Goal: Answer question/provide support: Share knowledge or assist other users

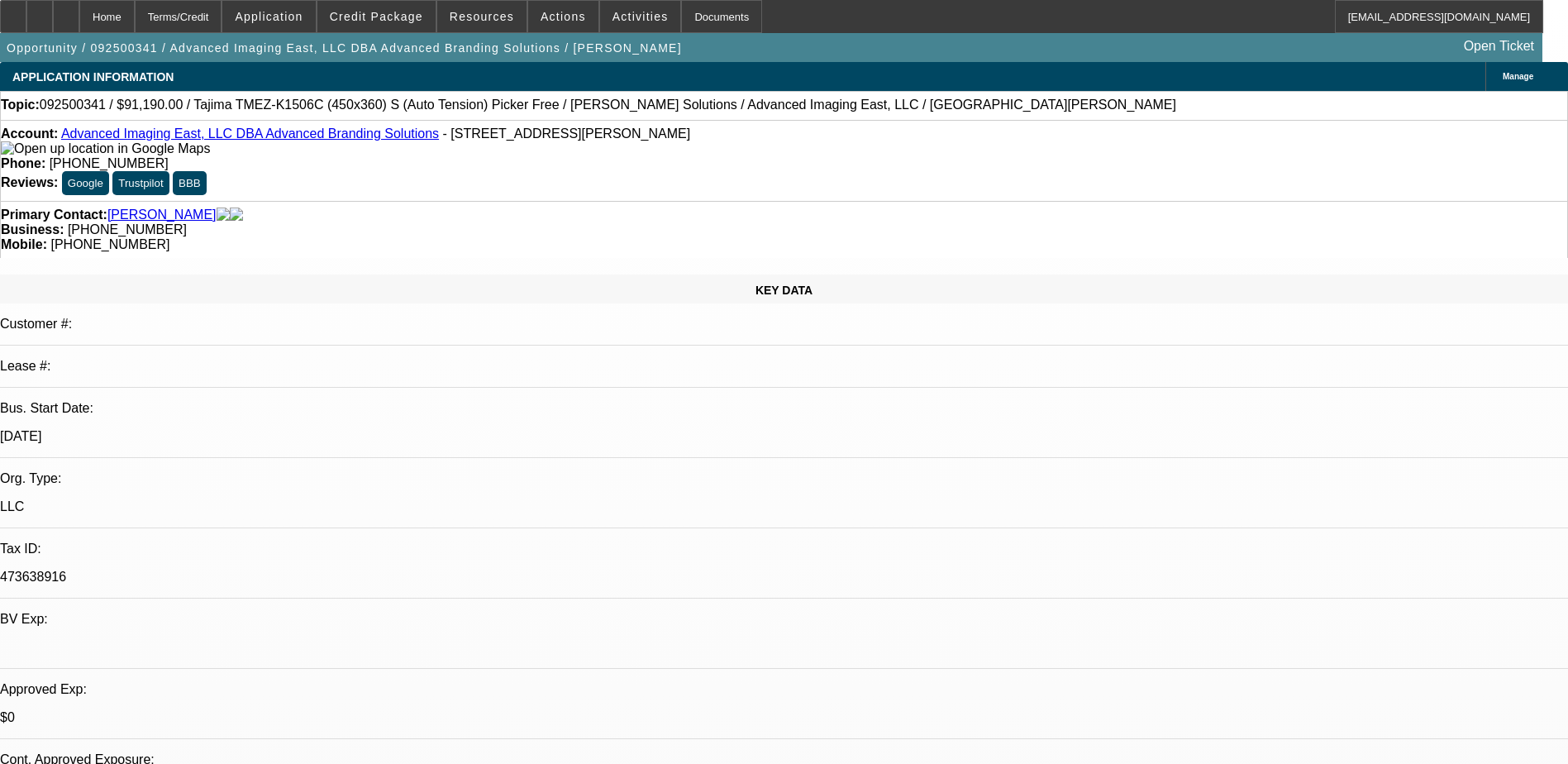
select select "0"
select select "2"
select select "0"
select select "6"
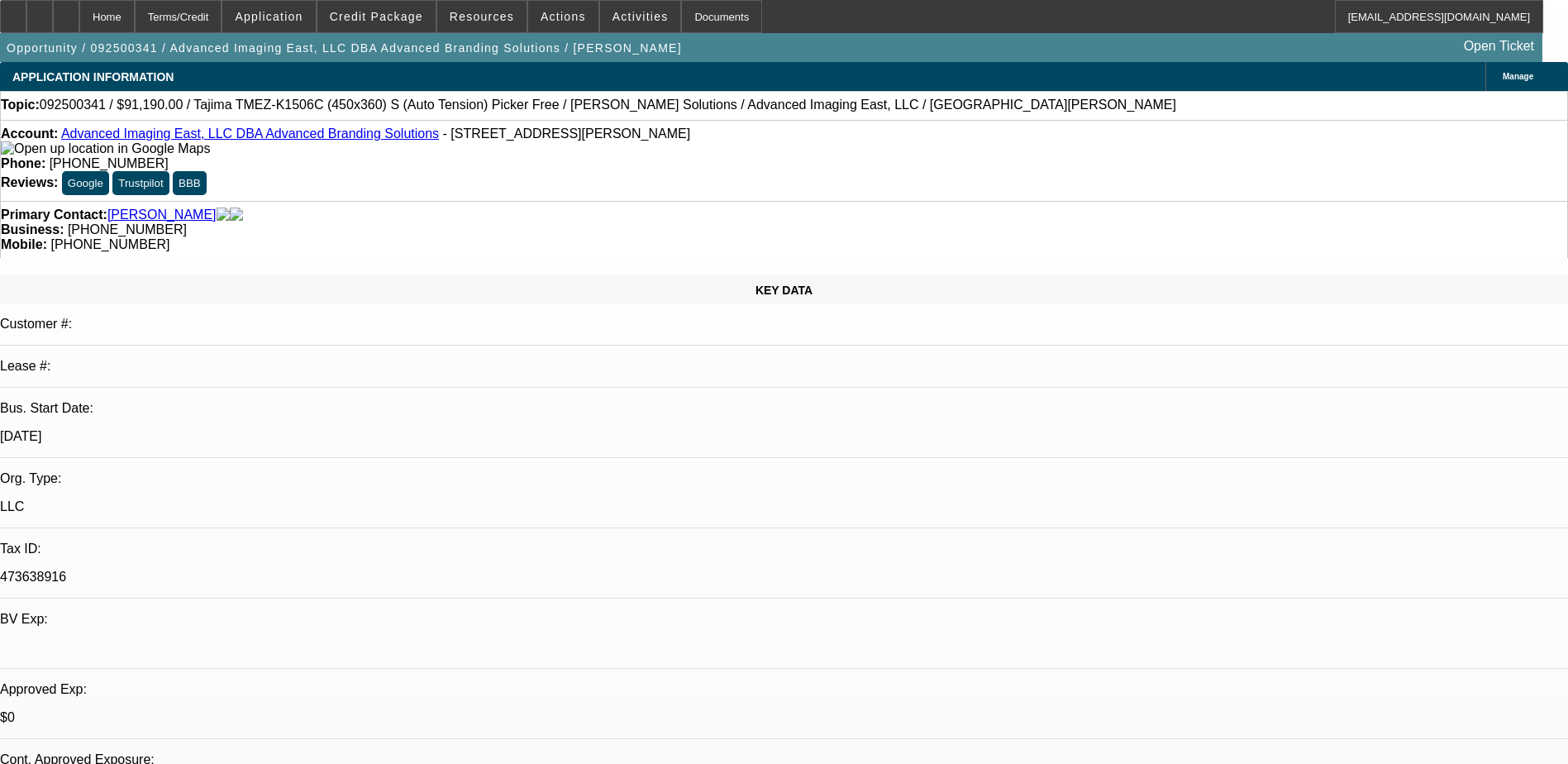
select select "0"
select select "2"
select select "0.1"
select select "4"
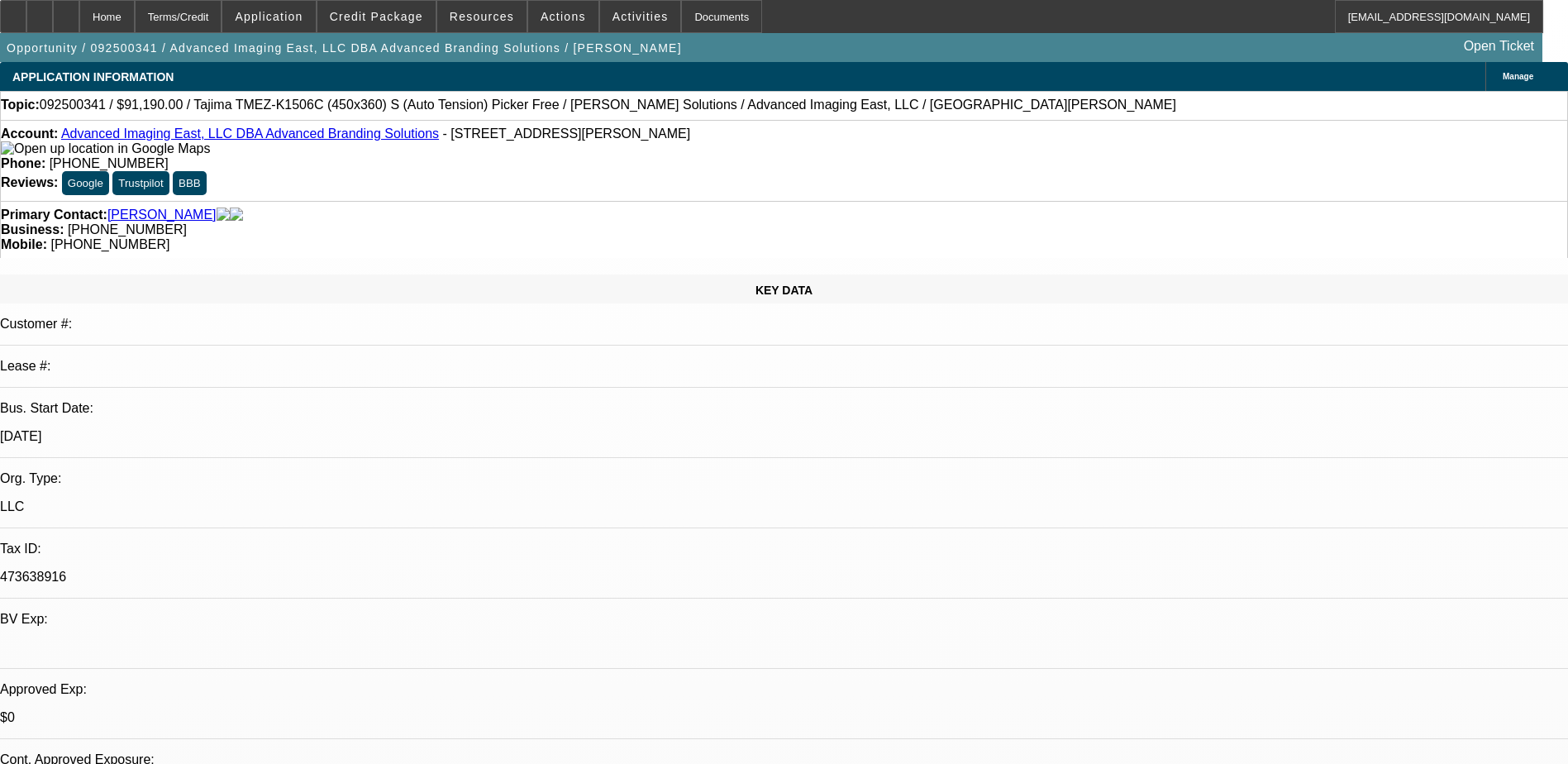
select select "0"
select select "2"
select select "0"
select select "6"
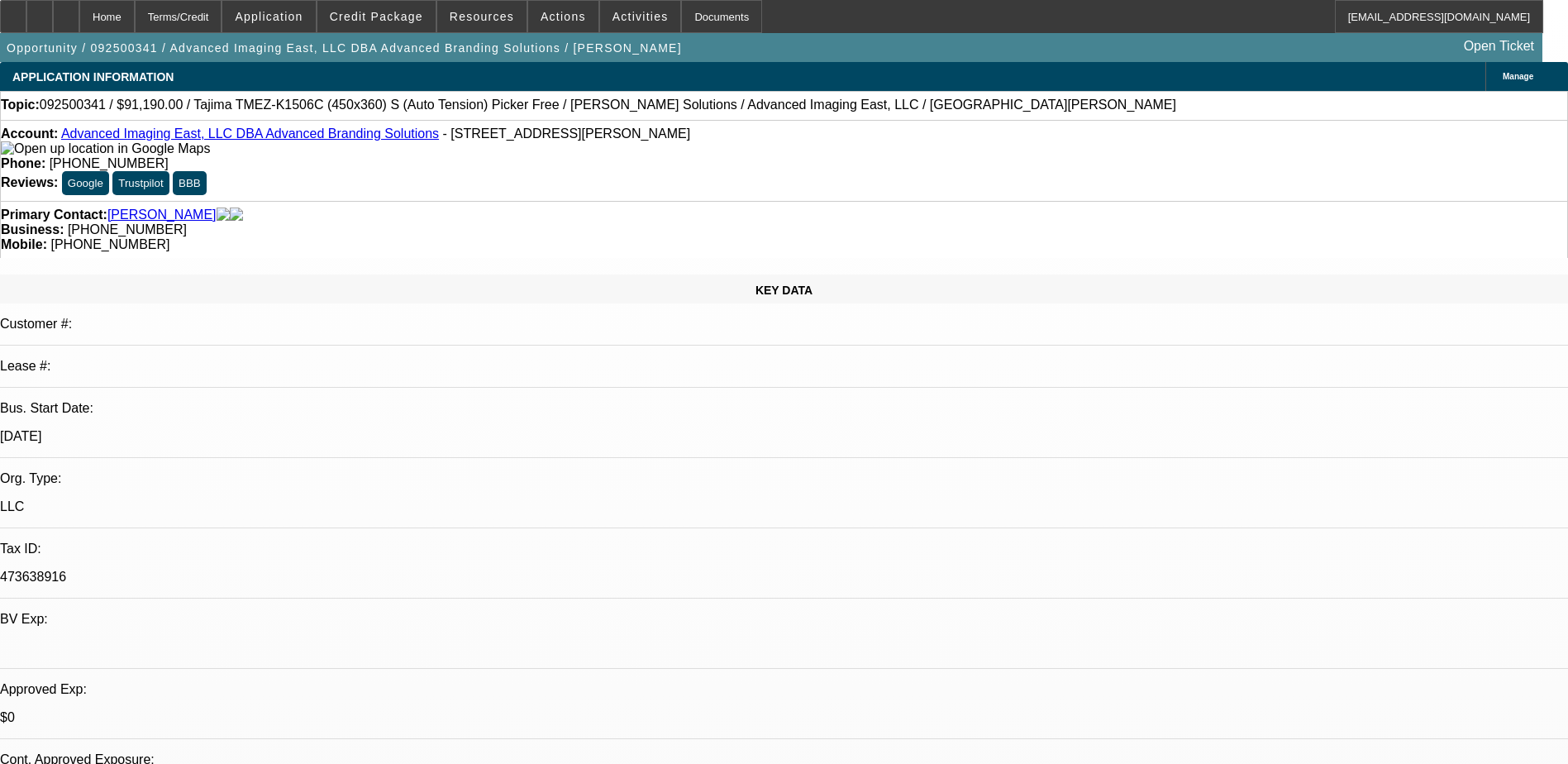
select select "0"
select select "2"
select select "0.1"
select select "4"
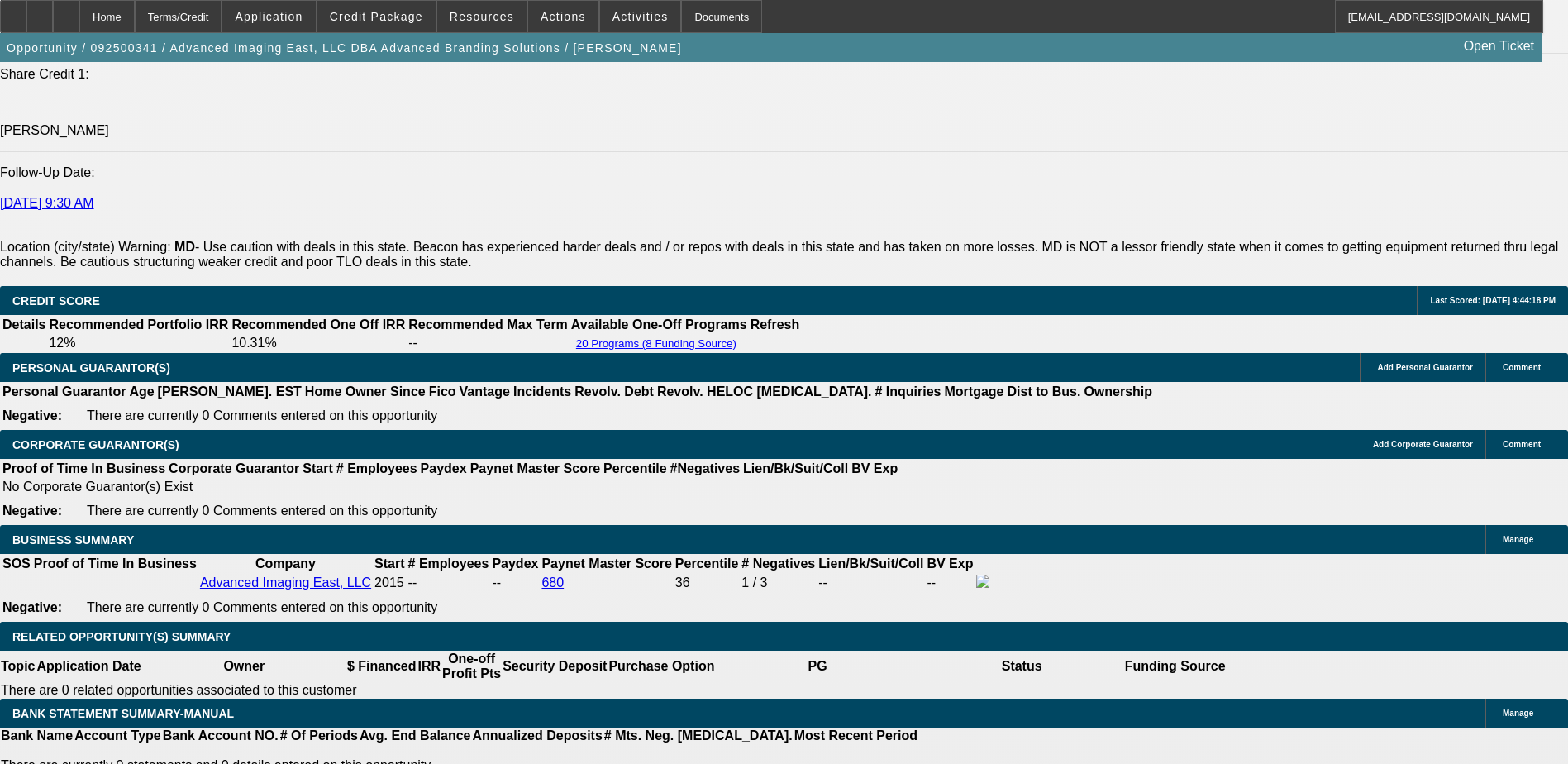
scroll to position [344, 0]
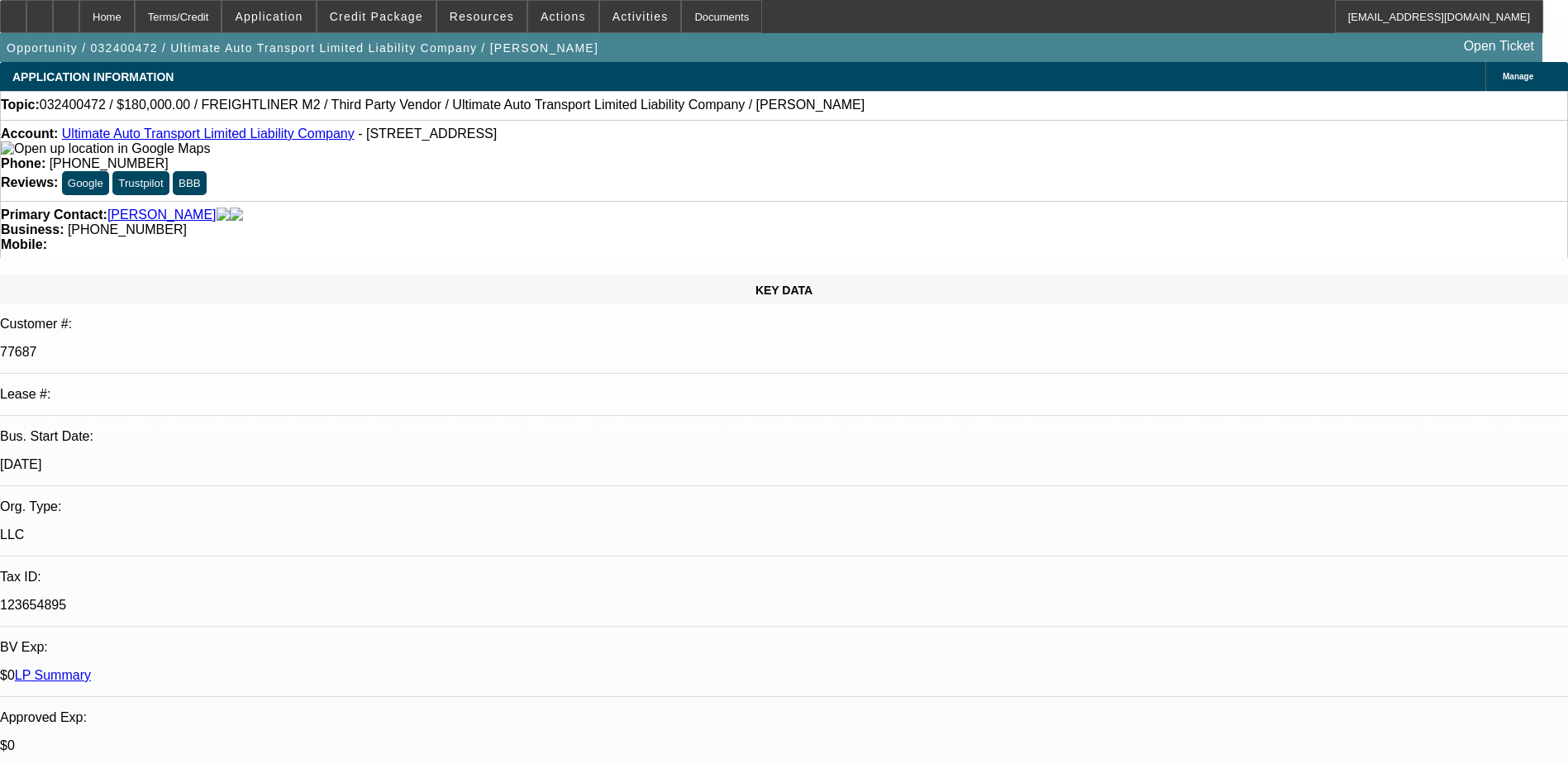
select select "0"
select select "2"
select select "0"
select select "2"
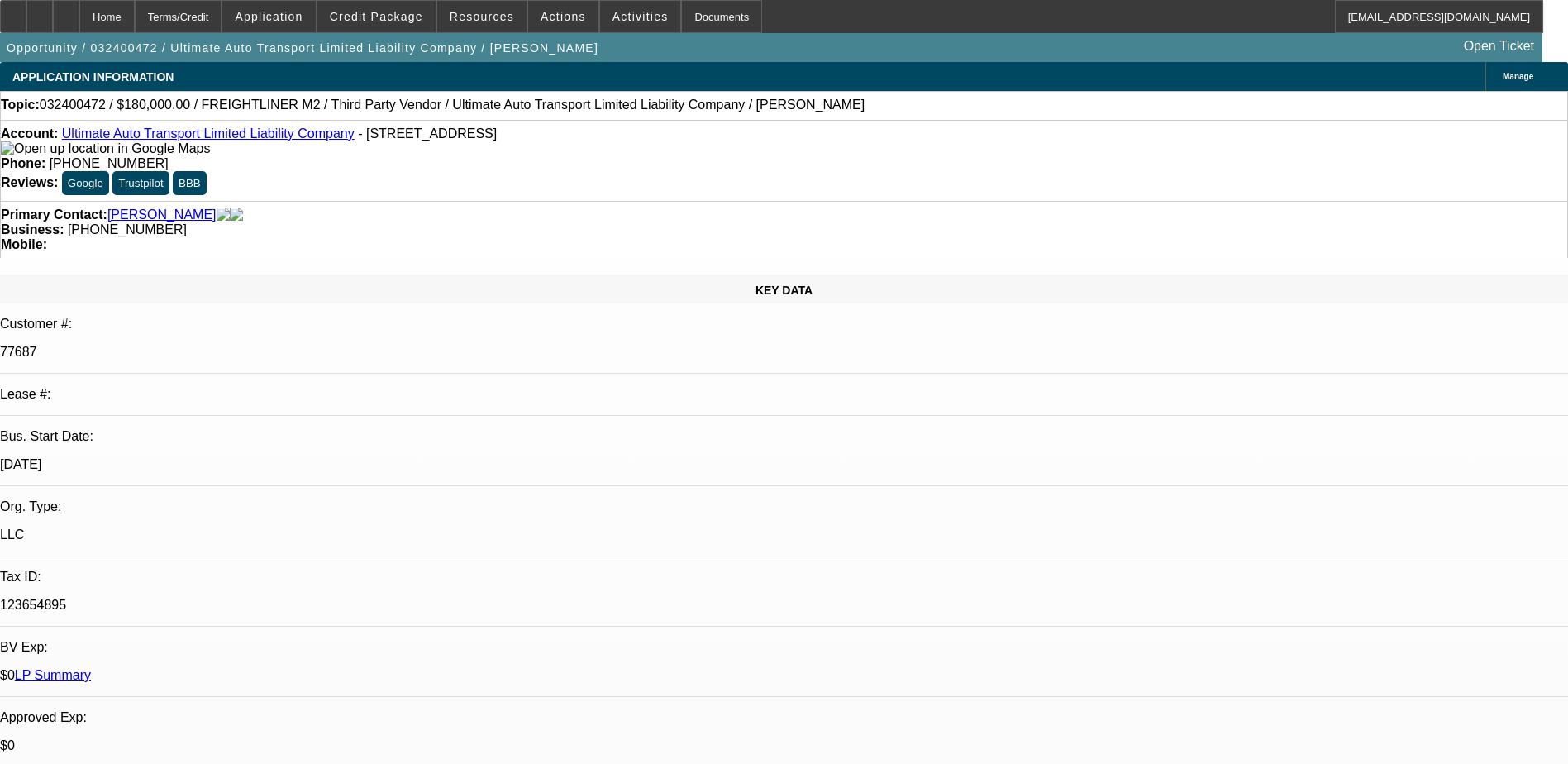
select select "0"
select select "2"
select select "0"
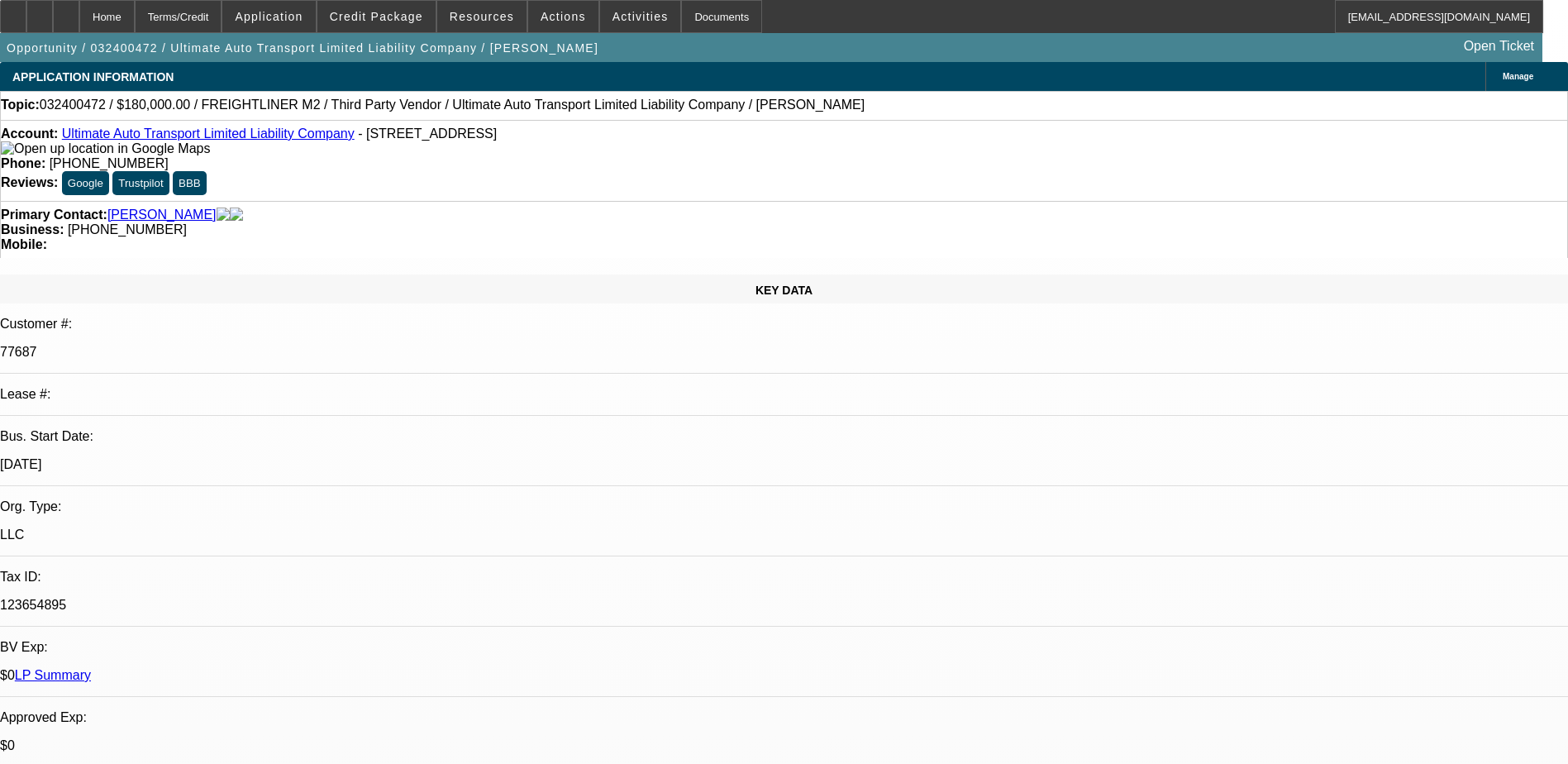
select select "2"
select select "0"
select select "1"
select select "2"
select select "6"
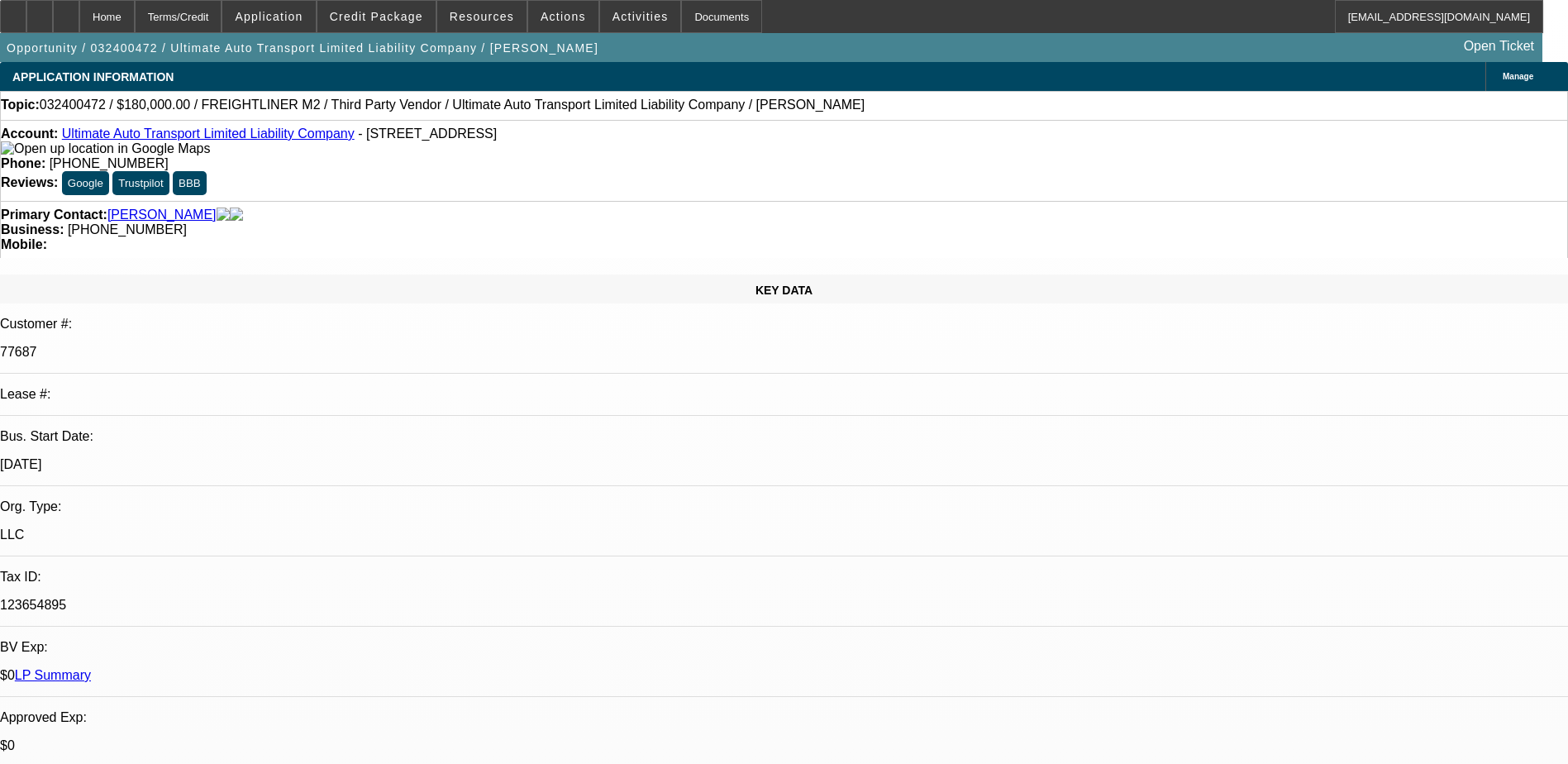
select select "1"
select select "2"
select select "6"
select select "1"
select select "2"
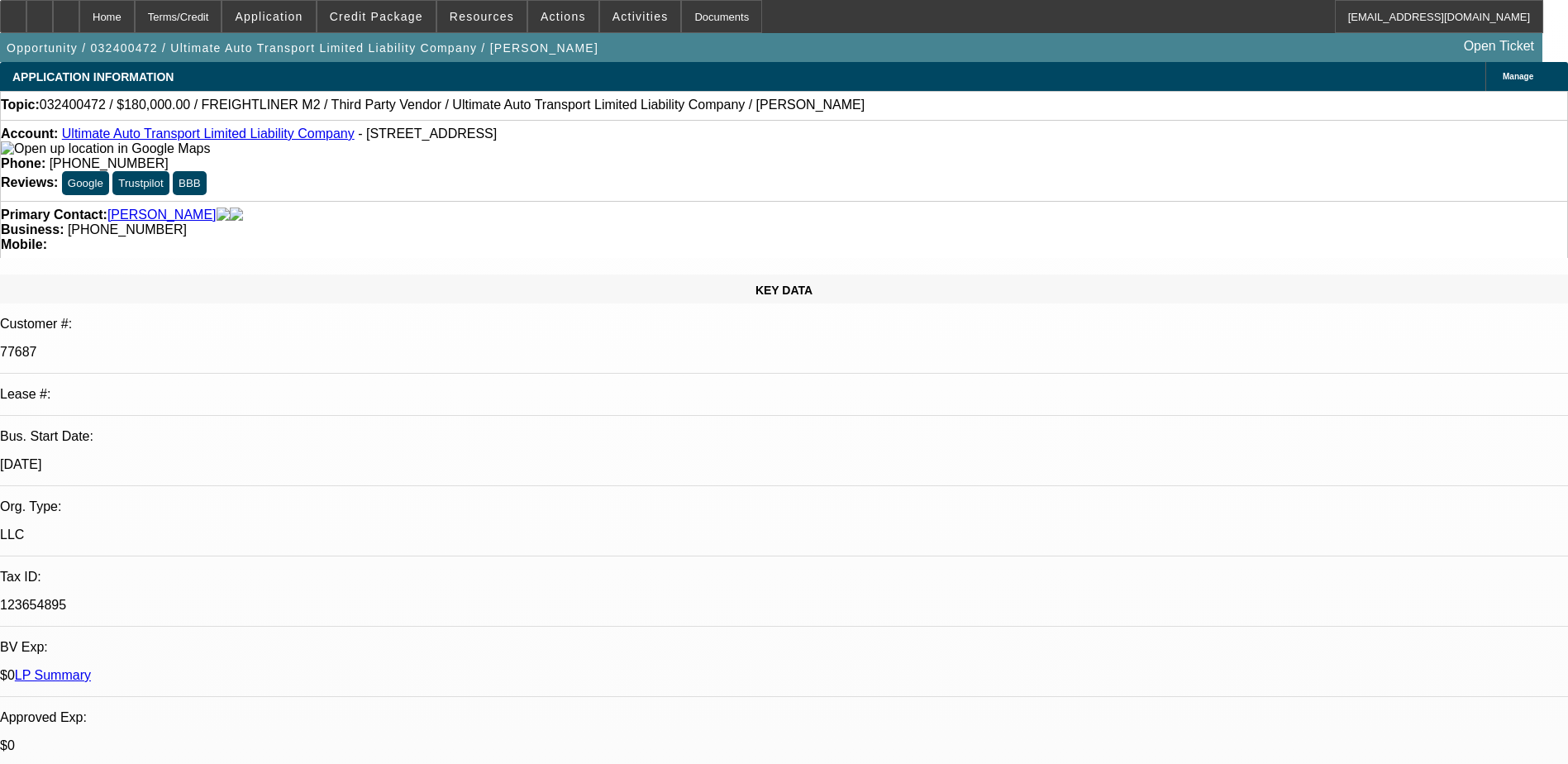
select select "6"
select select "1"
select select "2"
select select "6"
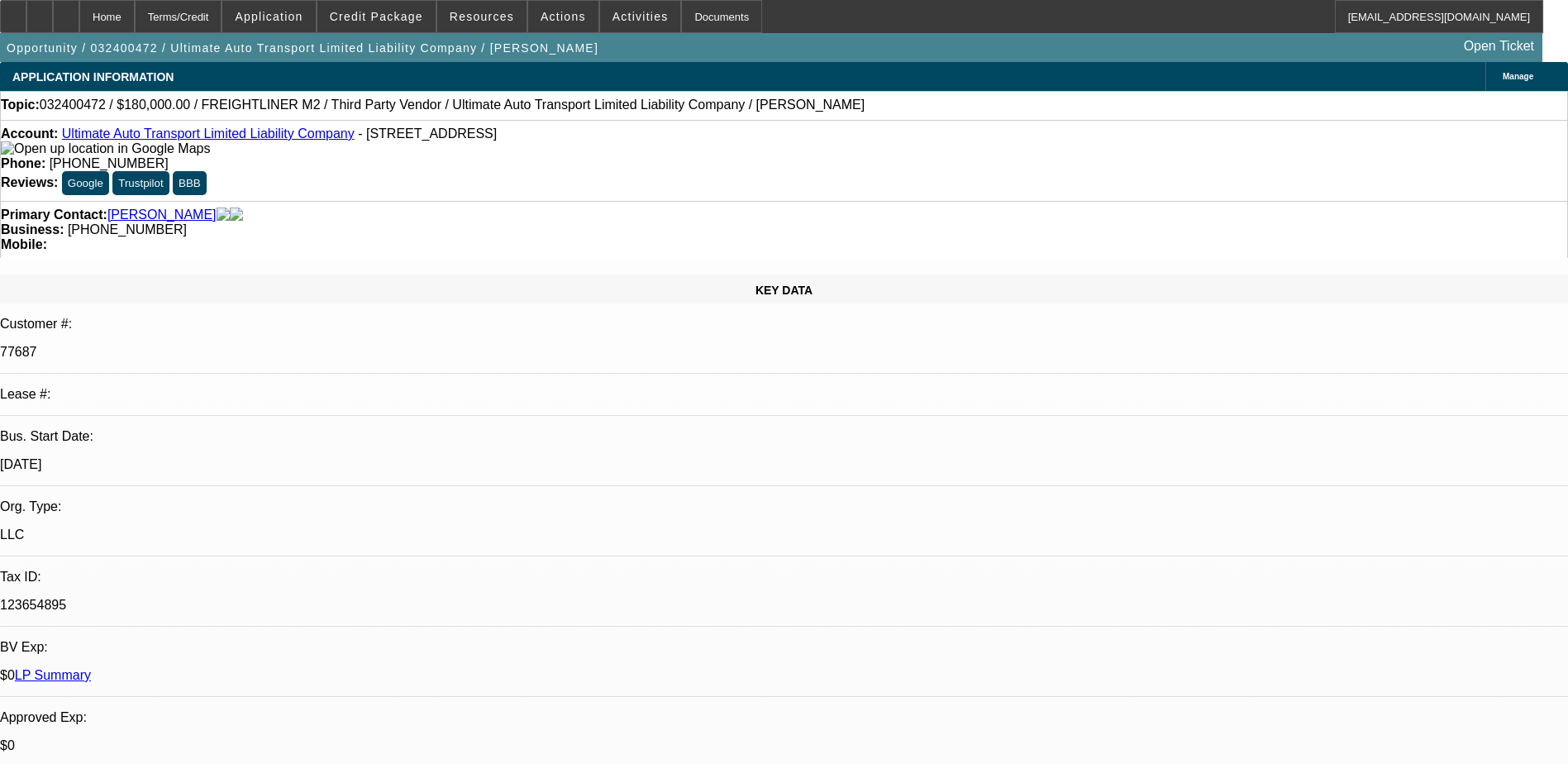
drag, startPoint x: 1174, startPoint y: 205, endPoint x: 1110, endPoint y: 203, distance: 64.0
drag, startPoint x: 1110, startPoint y: 202, endPoint x: 1117, endPoint y: 154, distance: 48.5
drag, startPoint x: 1116, startPoint y: 153, endPoint x: 1166, endPoint y: 168, distance: 52.2
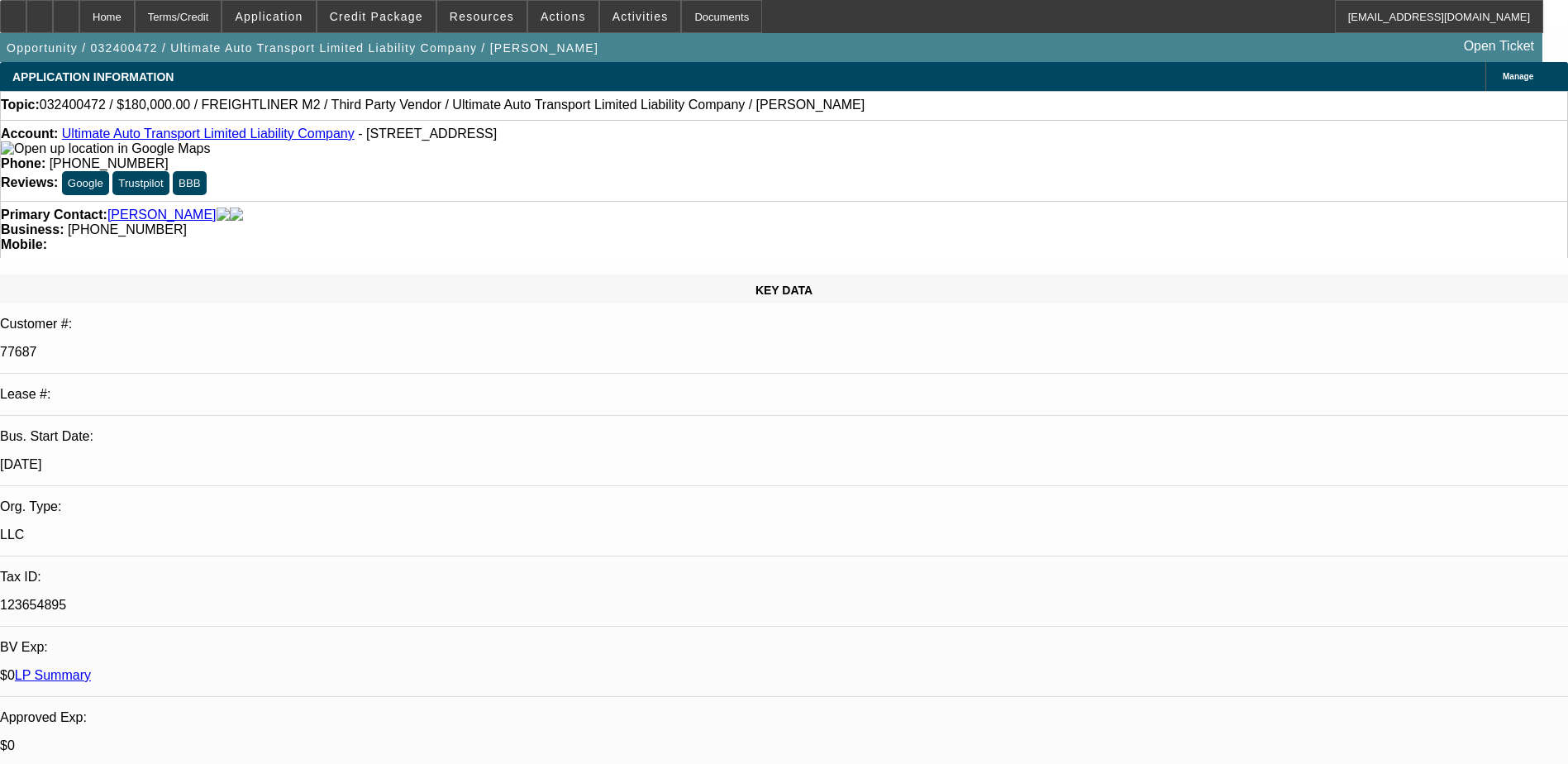
drag, startPoint x: 1166, startPoint y: 168, endPoint x: 1155, endPoint y: 174, distance: 12.5
drag, startPoint x: 1112, startPoint y: 249, endPoint x: 1174, endPoint y: 270, distance: 65.5
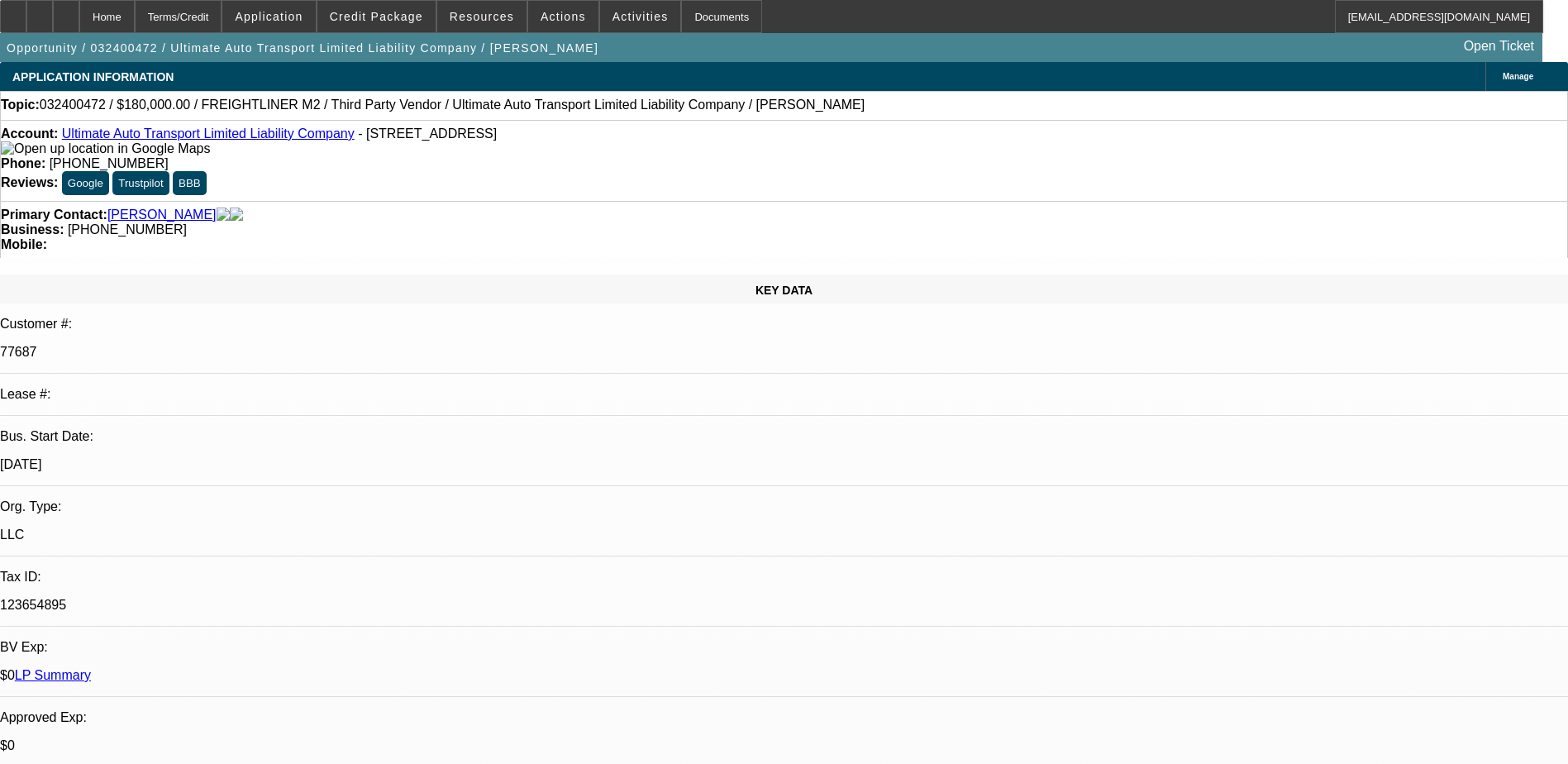
drag, startPoint x: 1174, startPoint y: 270, endPoint x: 1158, endPoint y: 267, distance: 16.3
drag, startPoint x: 1163, startPoint y: 267, endPoint x: 1113, endPoint y: 255, distance: 51.4
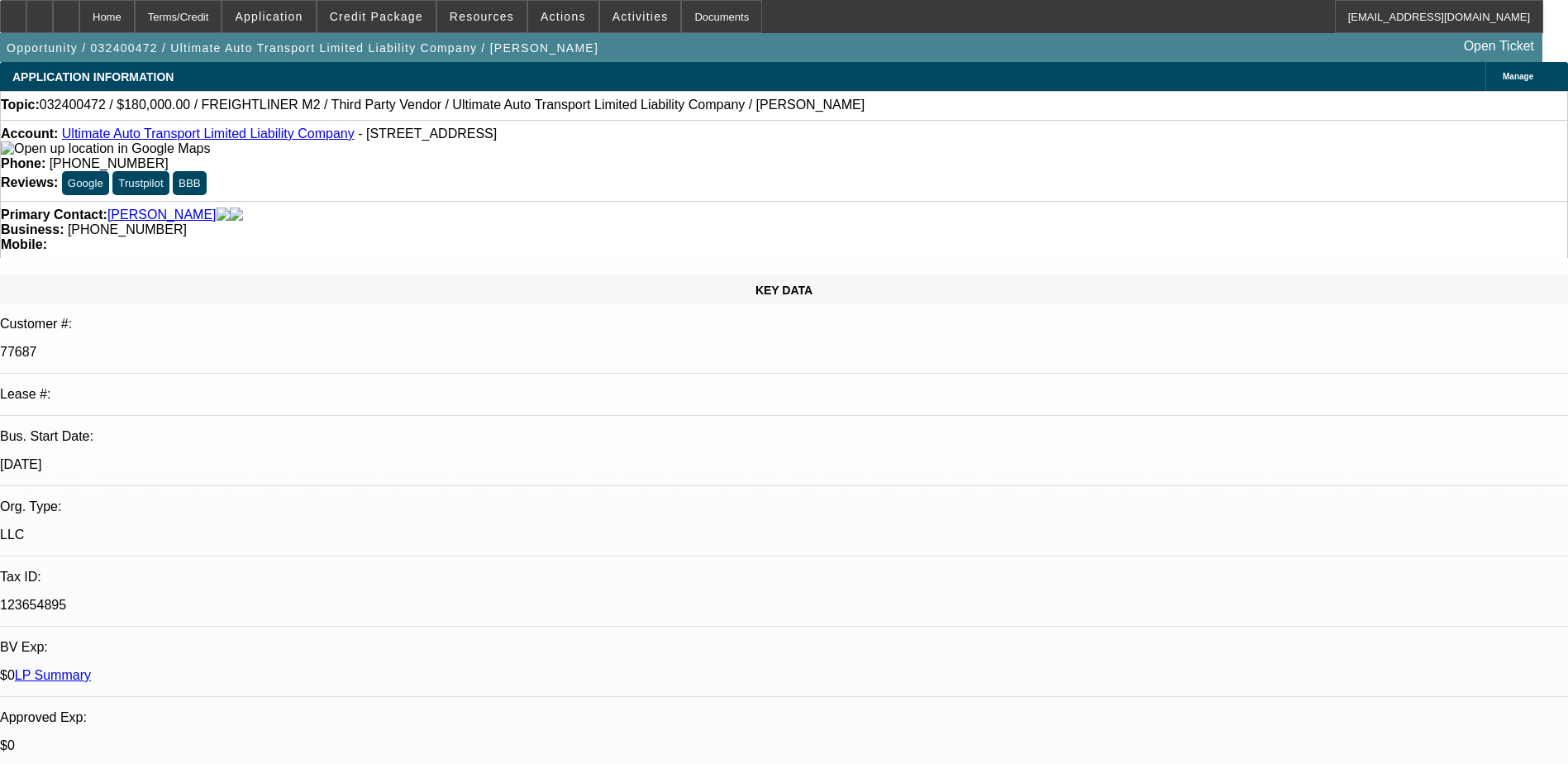
drag, startPoint x: 1113, startPoint y: 255, endPoint x: 1139, endPoint y: 265, distance: 27.9
drag, startPoint x: 1156, startPoint y: 268, endPoint x: 1115, endPoint y: 253, distance: 43.7
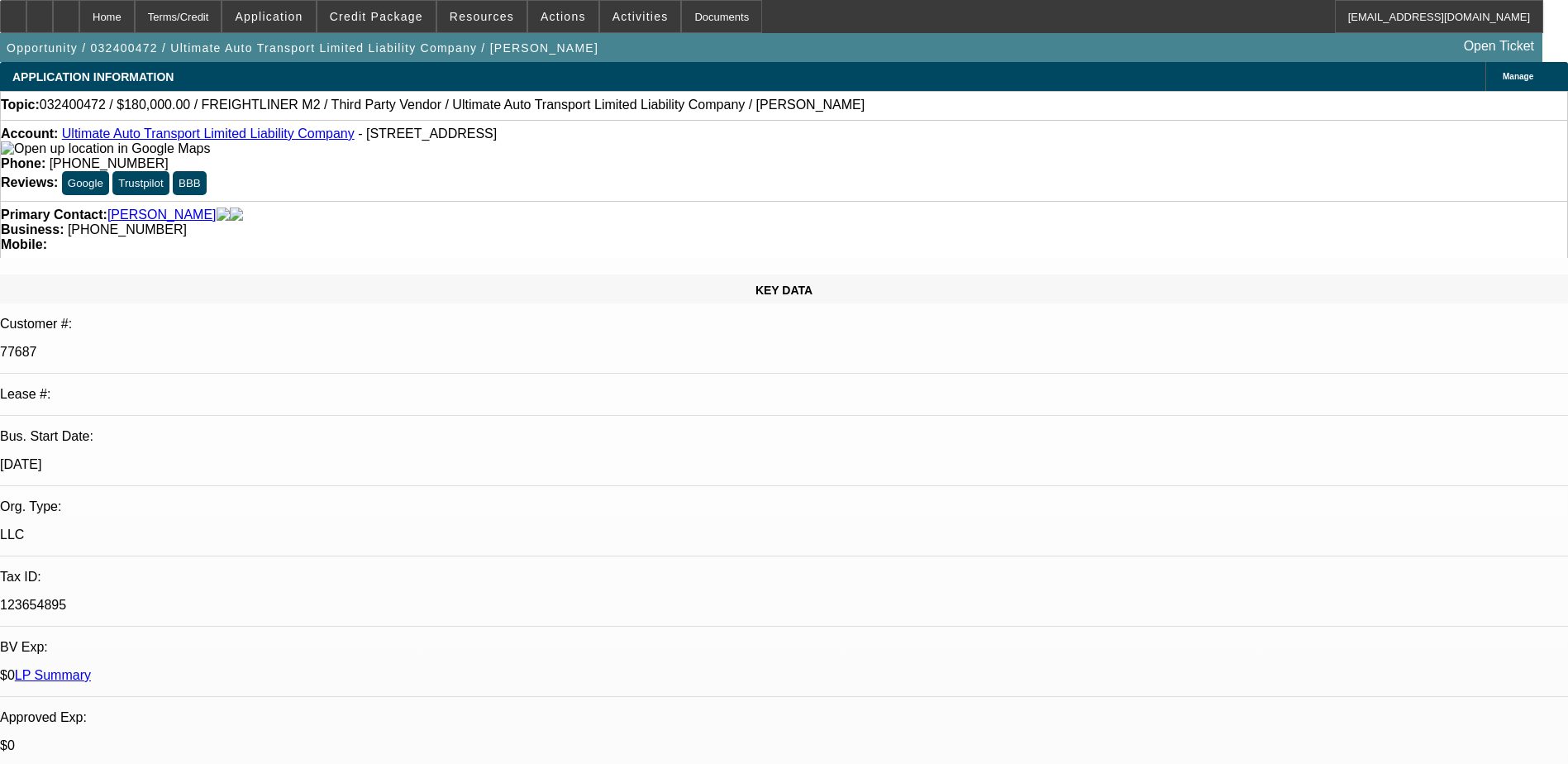
drag, startPoint x: 1122, startPoint y: 257, endPoint x: 1155, endPoint y: 274, distance: 37.1
drag, startPoint x: 1116, startPoint y: 155, endPoint x: 1162, endPoint y: 179, distance: 51.9
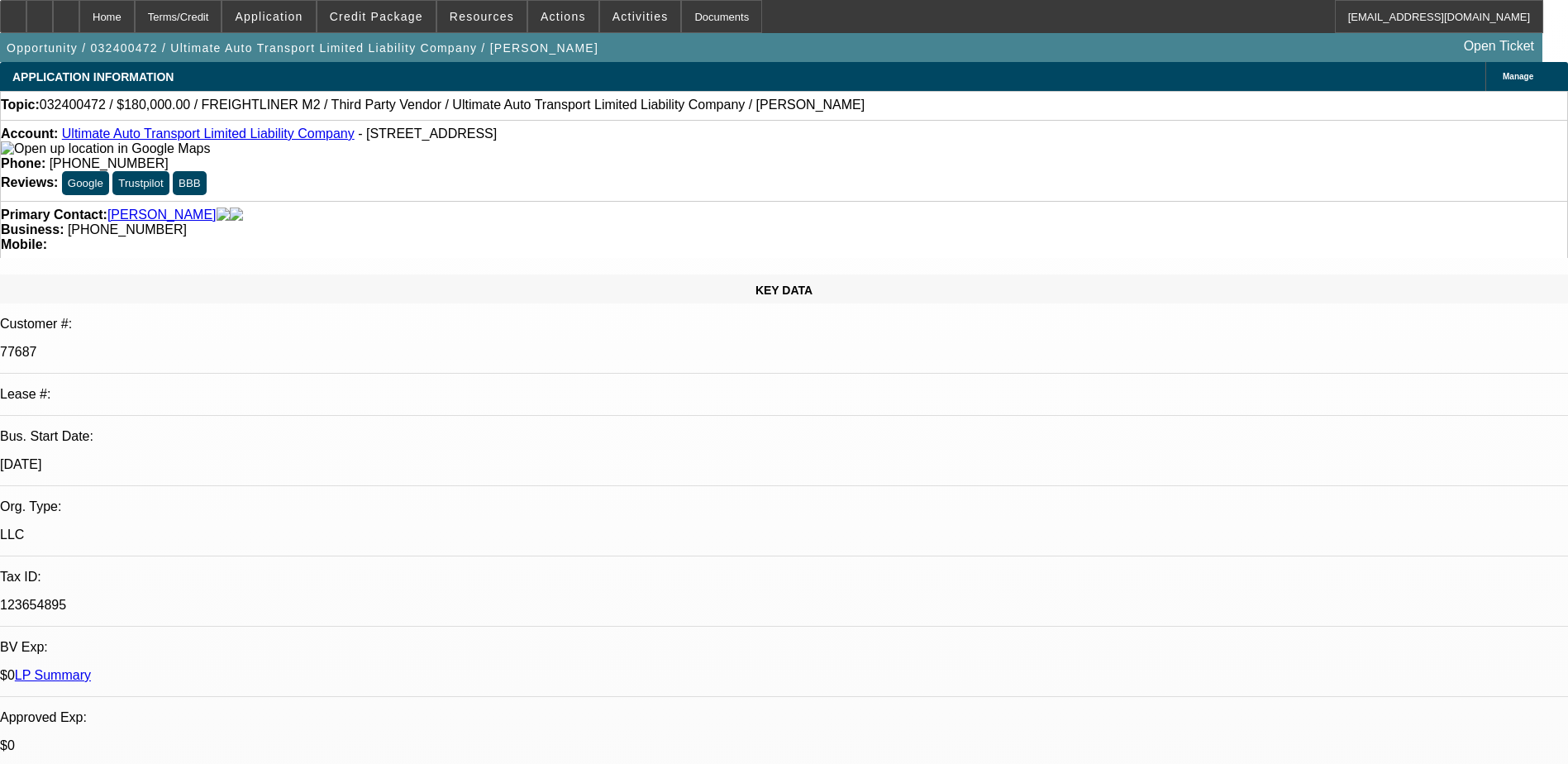
drag, startPoint x: 1162, startPoint y: 179, endPoint x: 1154, endPoint y: 170, distance: 12.0
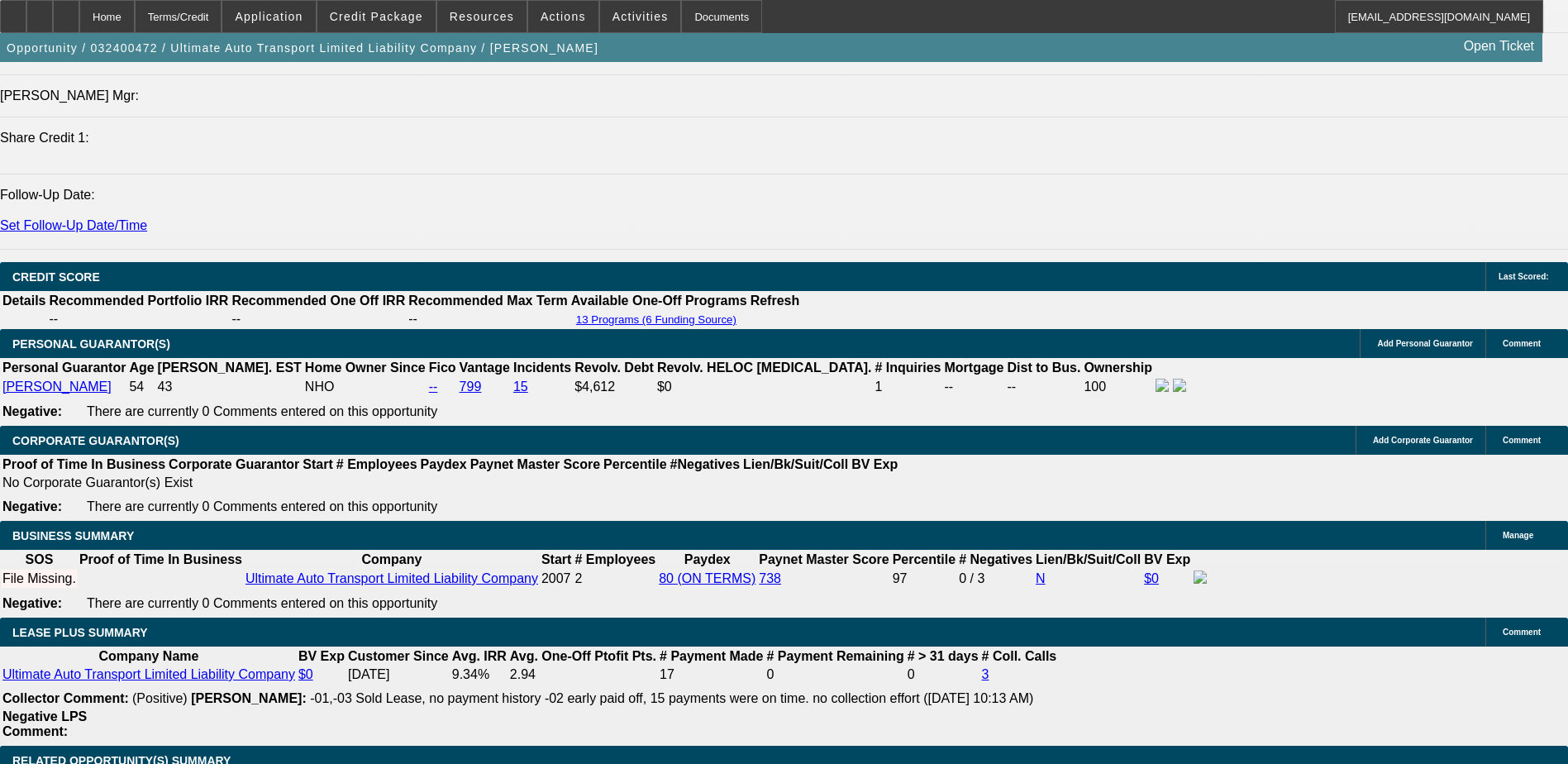
scroll to position [2149, 0]
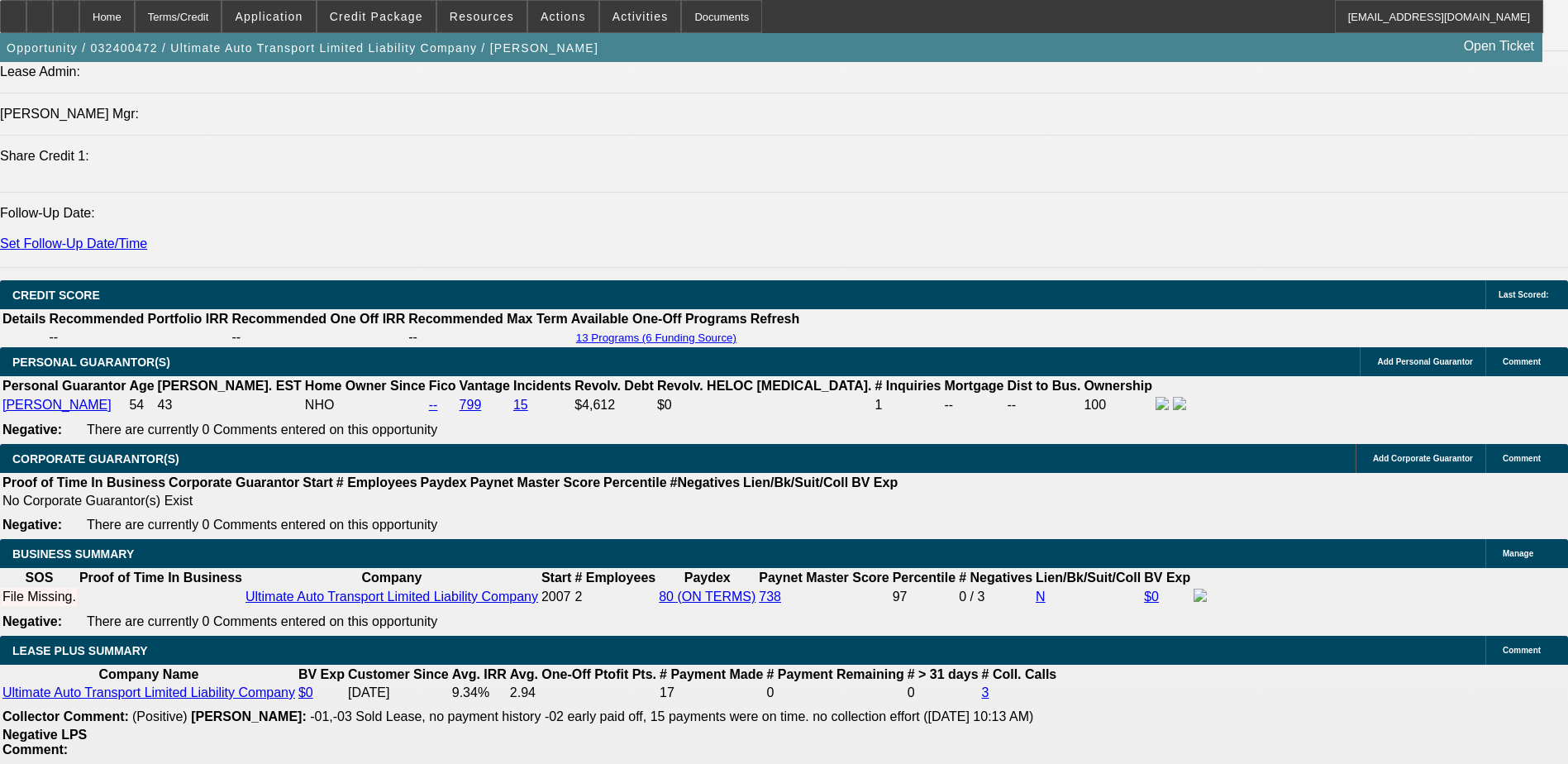
drag, startPoint x: 590, startPoint y: 282, endPoint x: 611, endPoint y: 284, distance: 21.1
drag, startPoint x: 613, startPoint y: 286, endPoint x: 732, endPoint y: 340, distance: 130.7
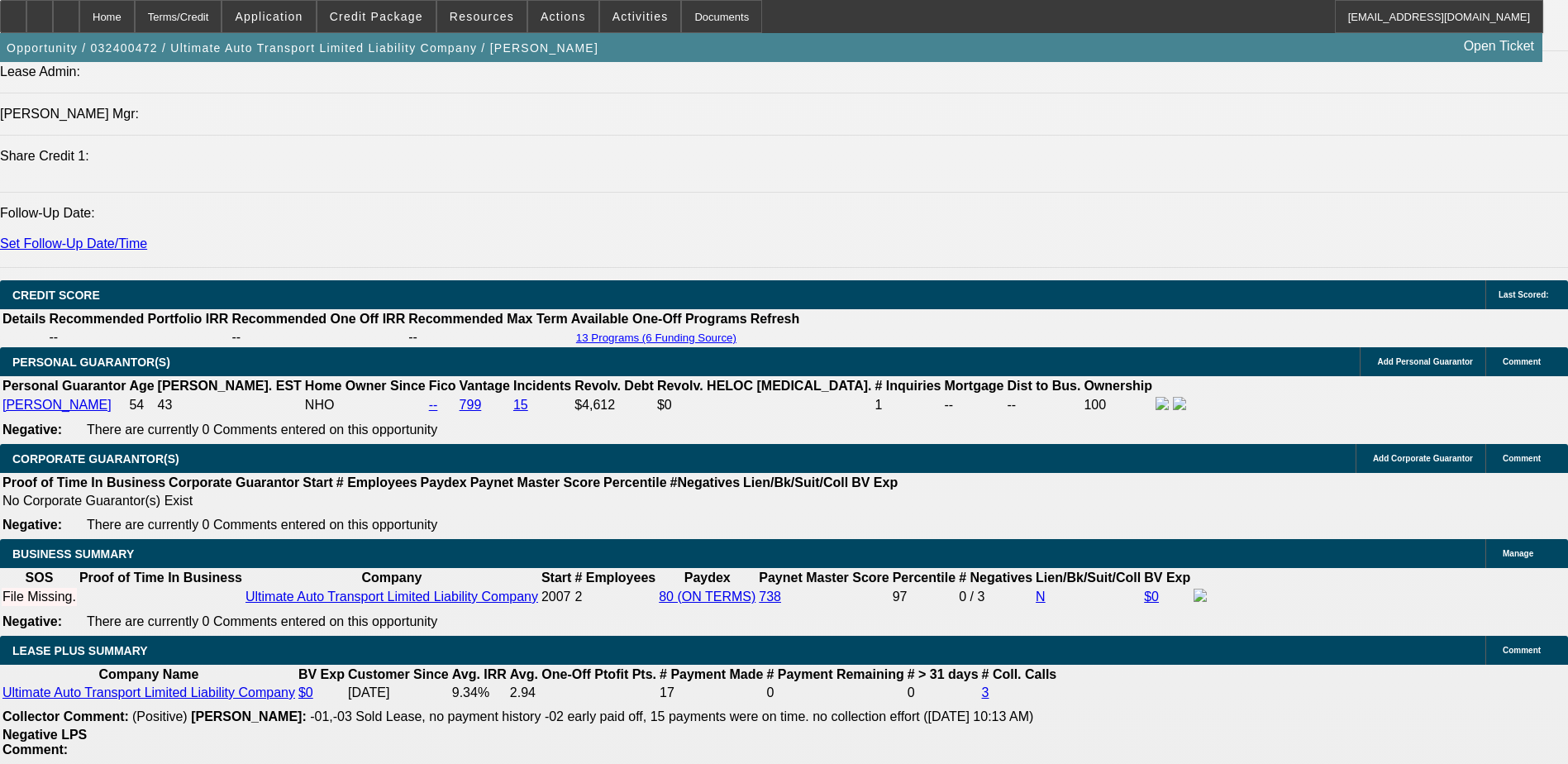
drag, startPoint x: 1120, startPoint y: 205, endPoint x: 1174, endPoint y: 204, distance: 54.0
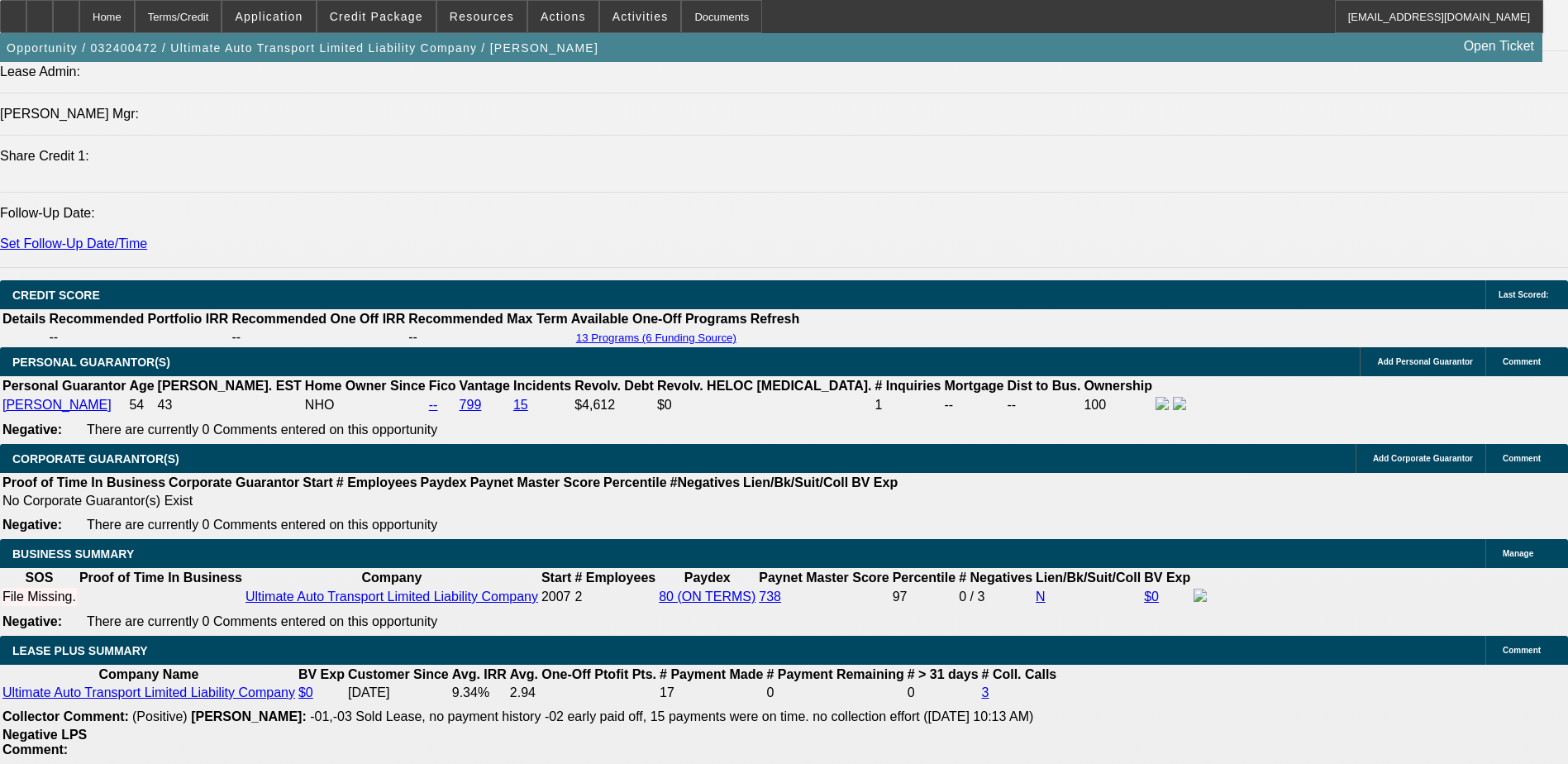
drag, startPoint x: 1142, startPoint y: 198, endPoint x: 1142, endPoint y: 168, distance: 30.0
drag, startPoint x: 1121, startPoint y: 157, endPoint x: 1112, endPoint y: 155, distance: 9.2
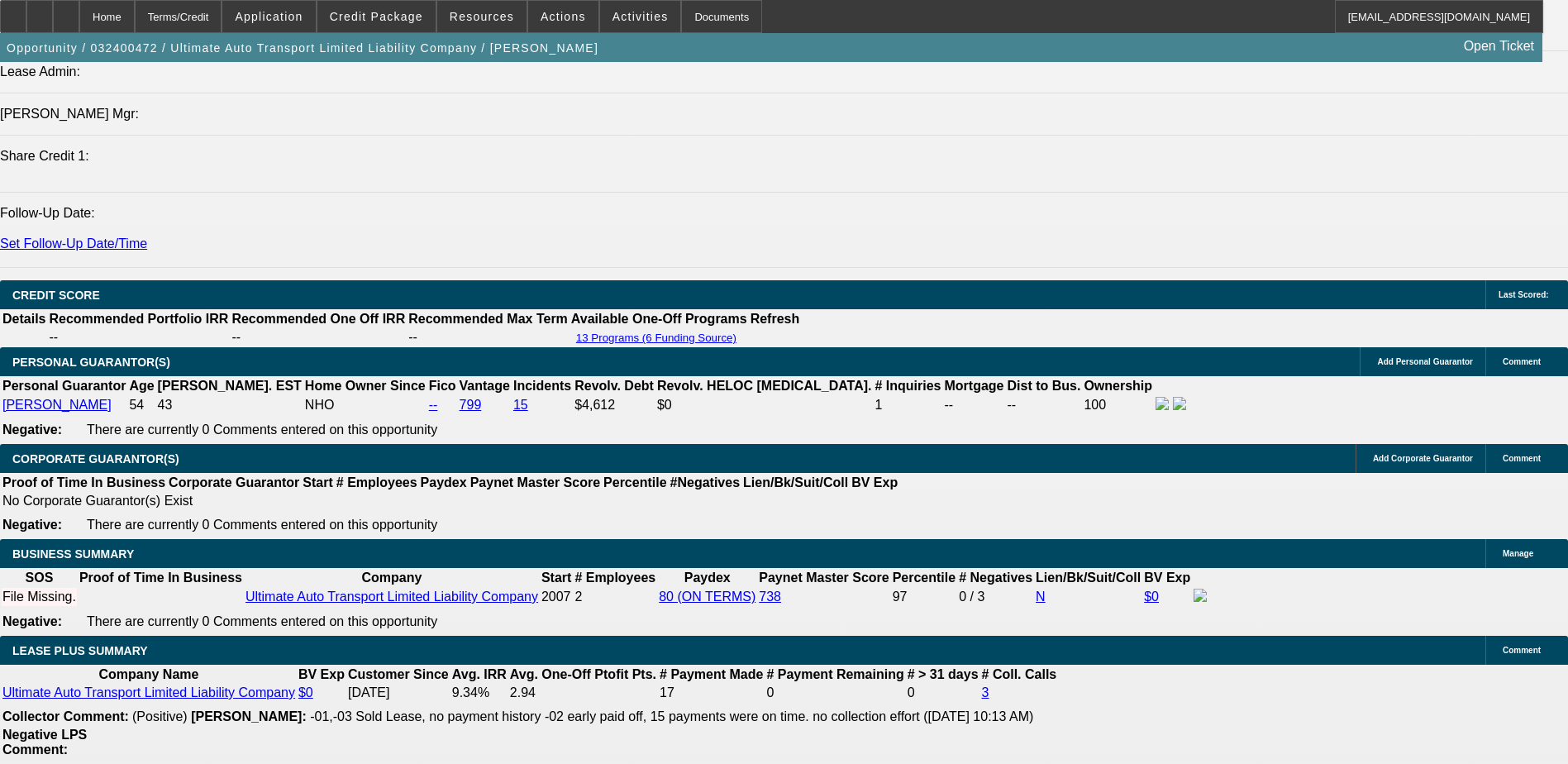
drag, startPoint x: 594, startPoint y: 285, endPoint x: 615, endPoint y: 285, distance: 21.0
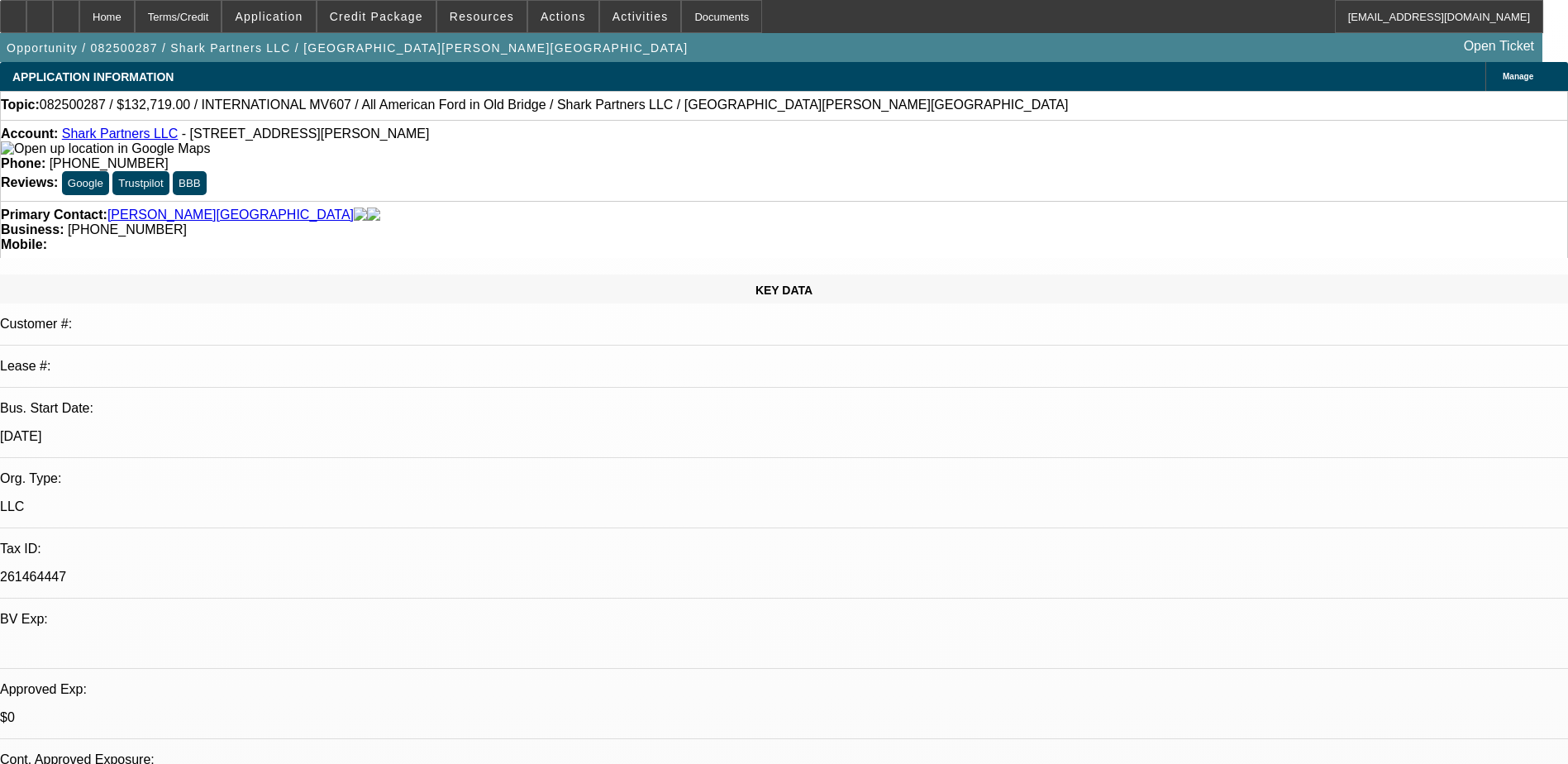
select select "0"
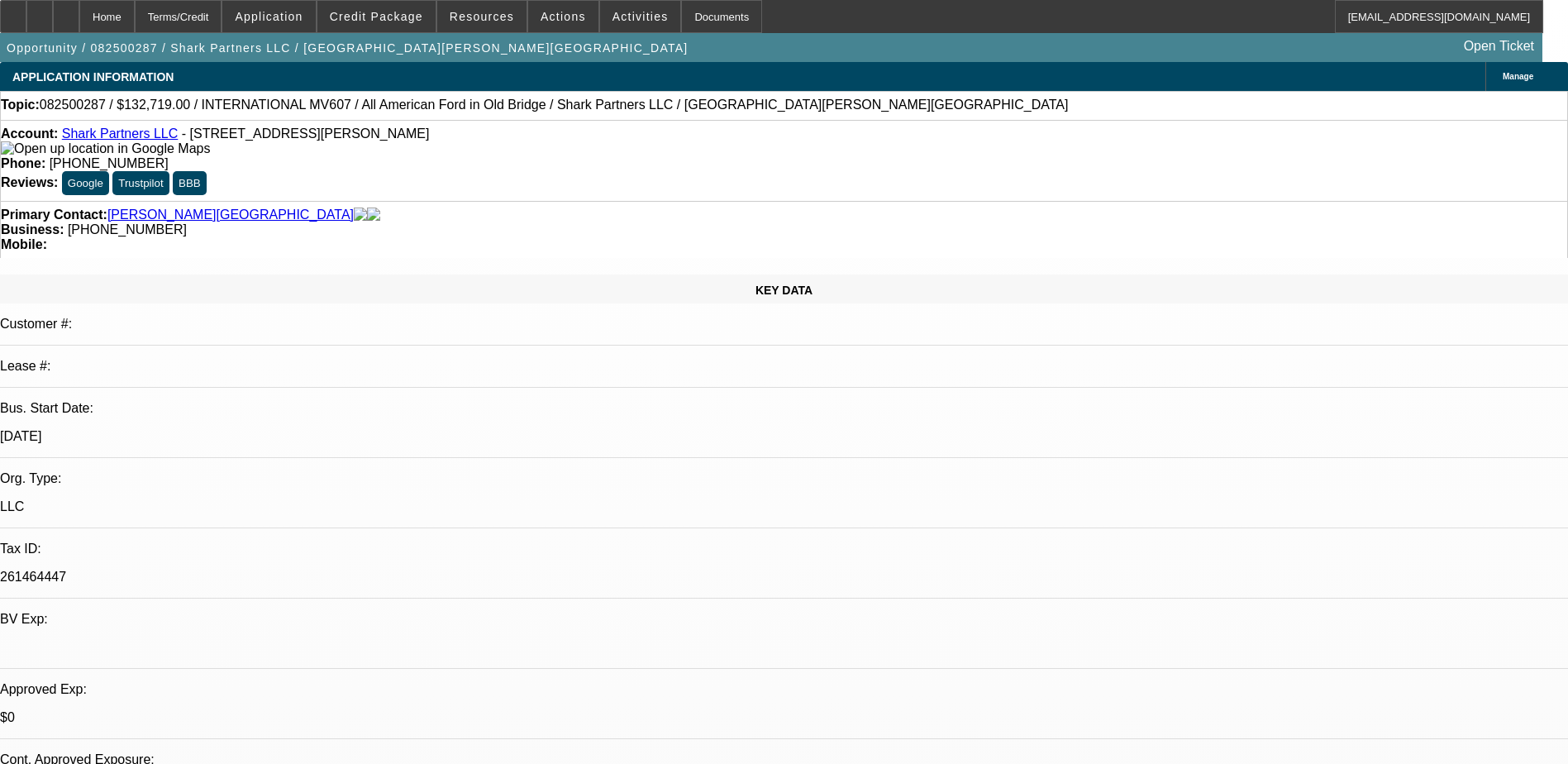
select select "0"
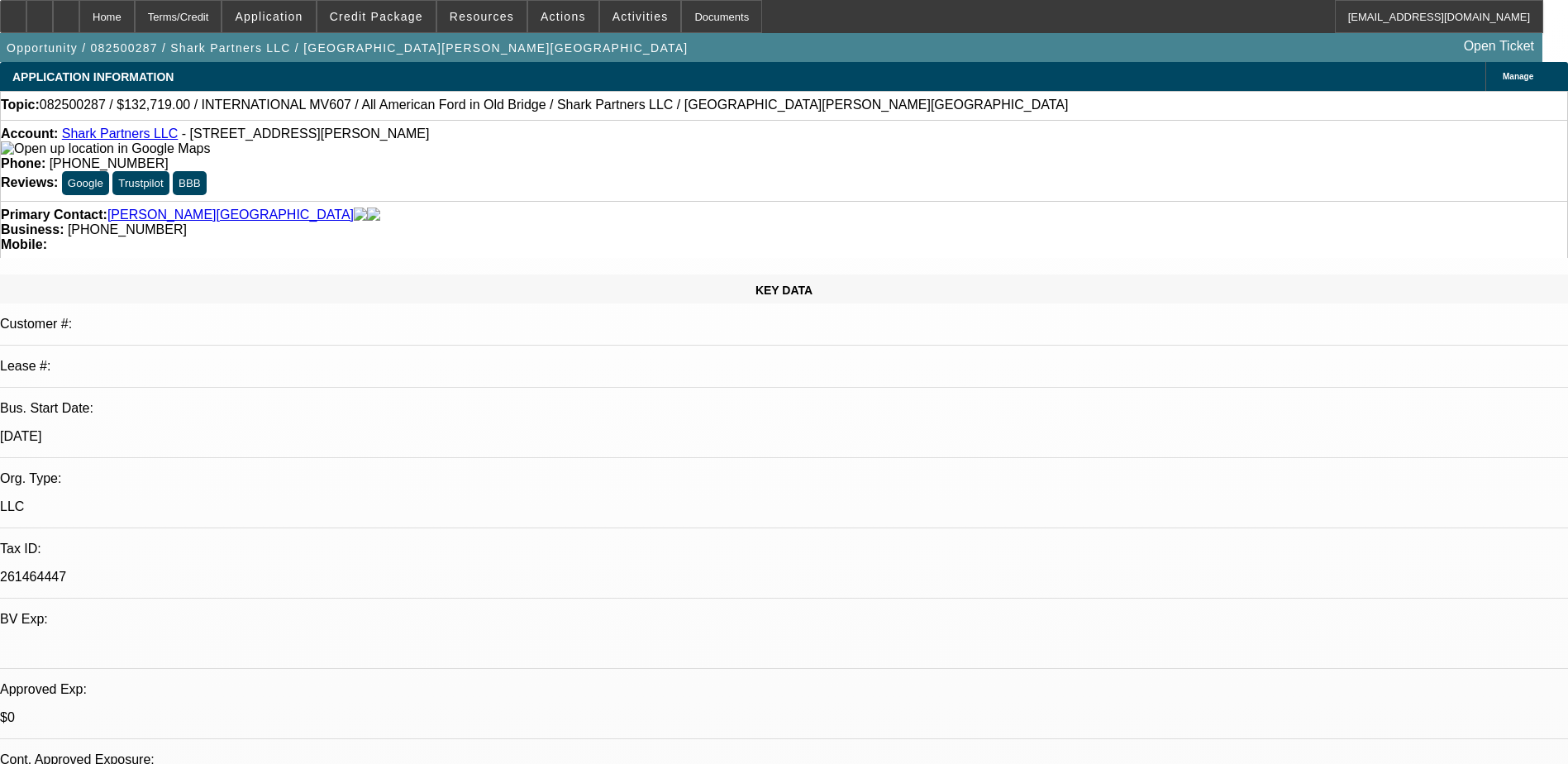
select select "0"
select select "1"
select select "2"
select select "6"
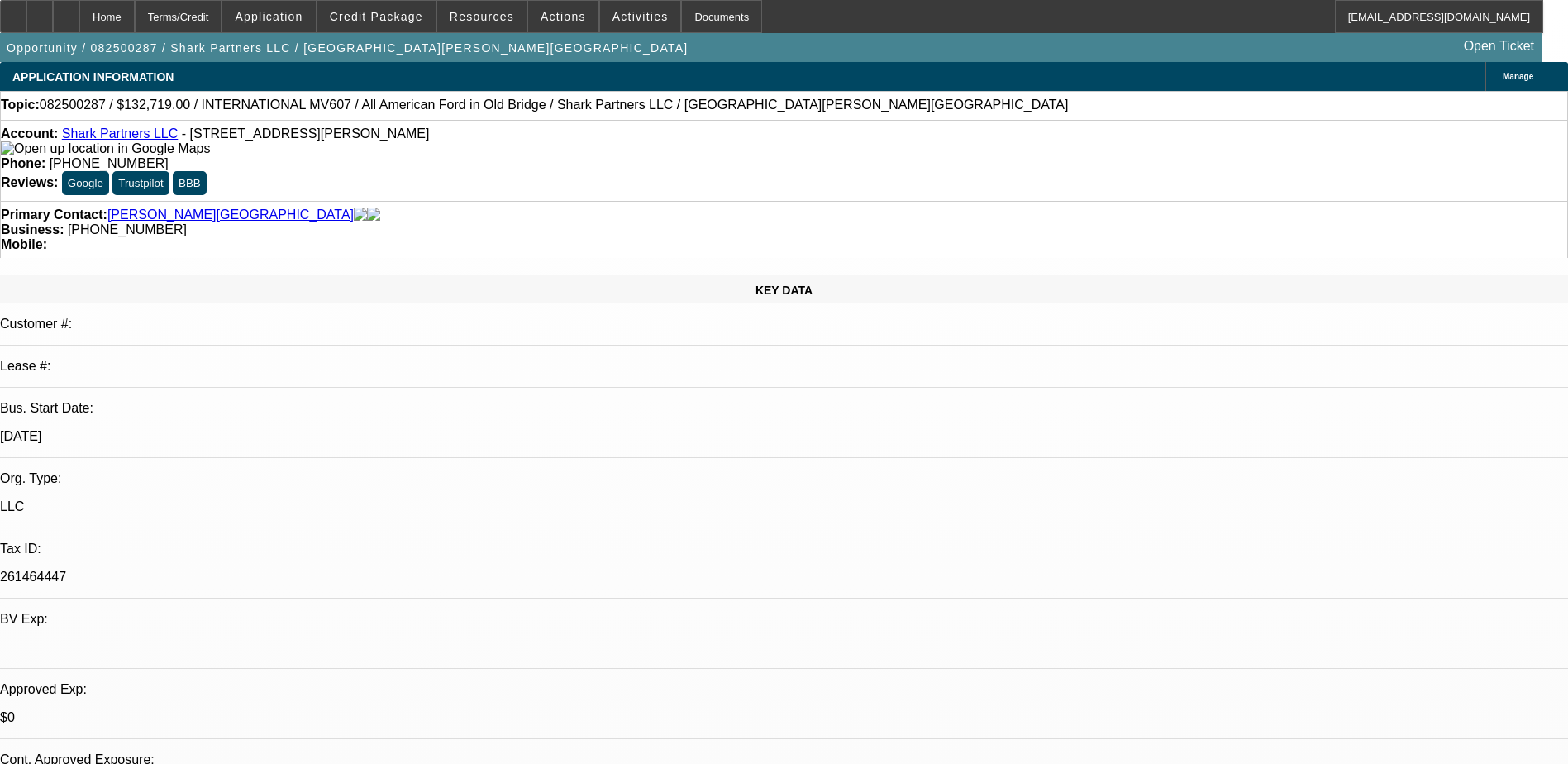
select select "1"
select select "2"
select select "6"
select select "1"
select select "2"
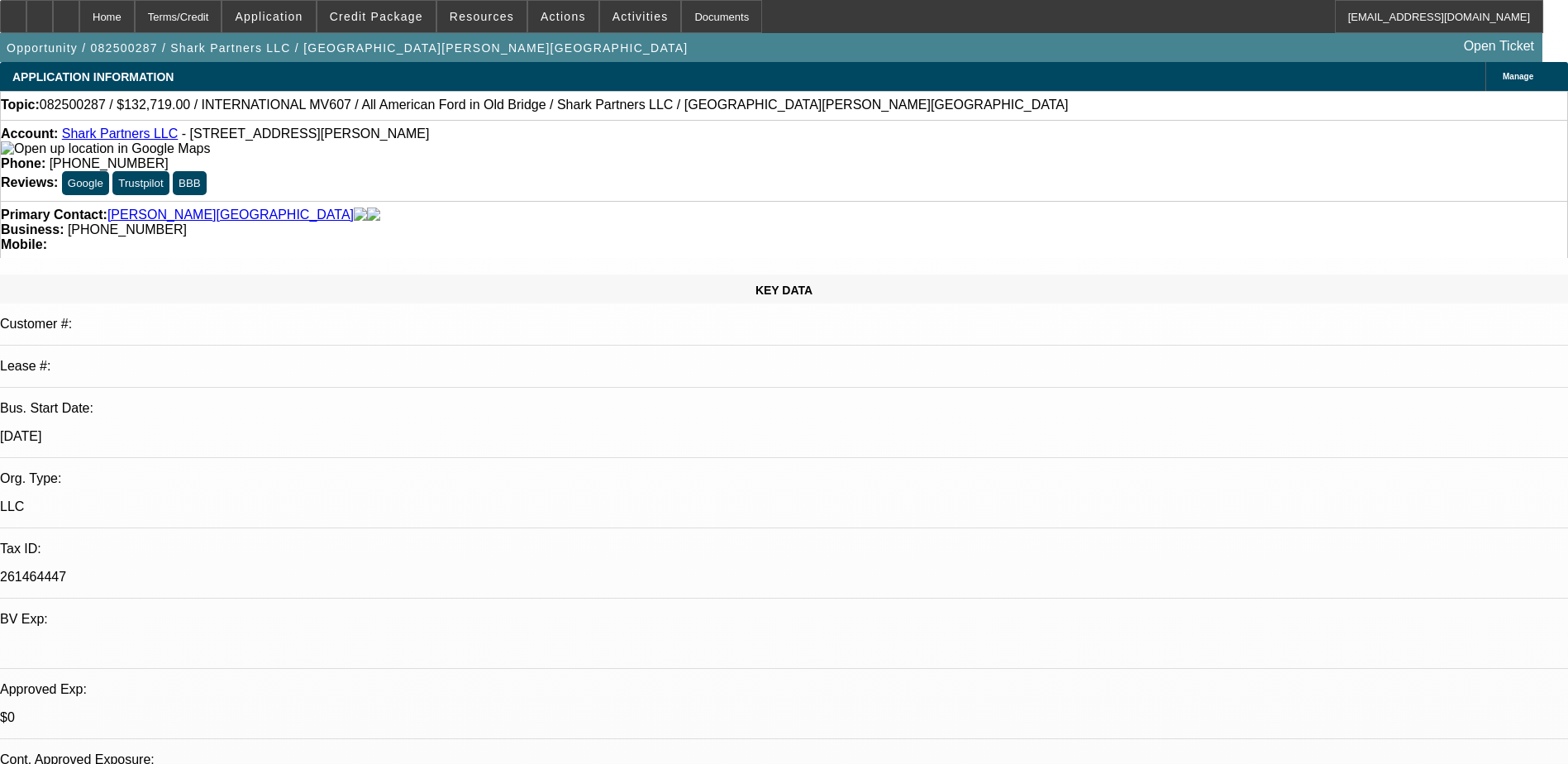
select select "6"
select select "1"
select select "2"
select select "6"
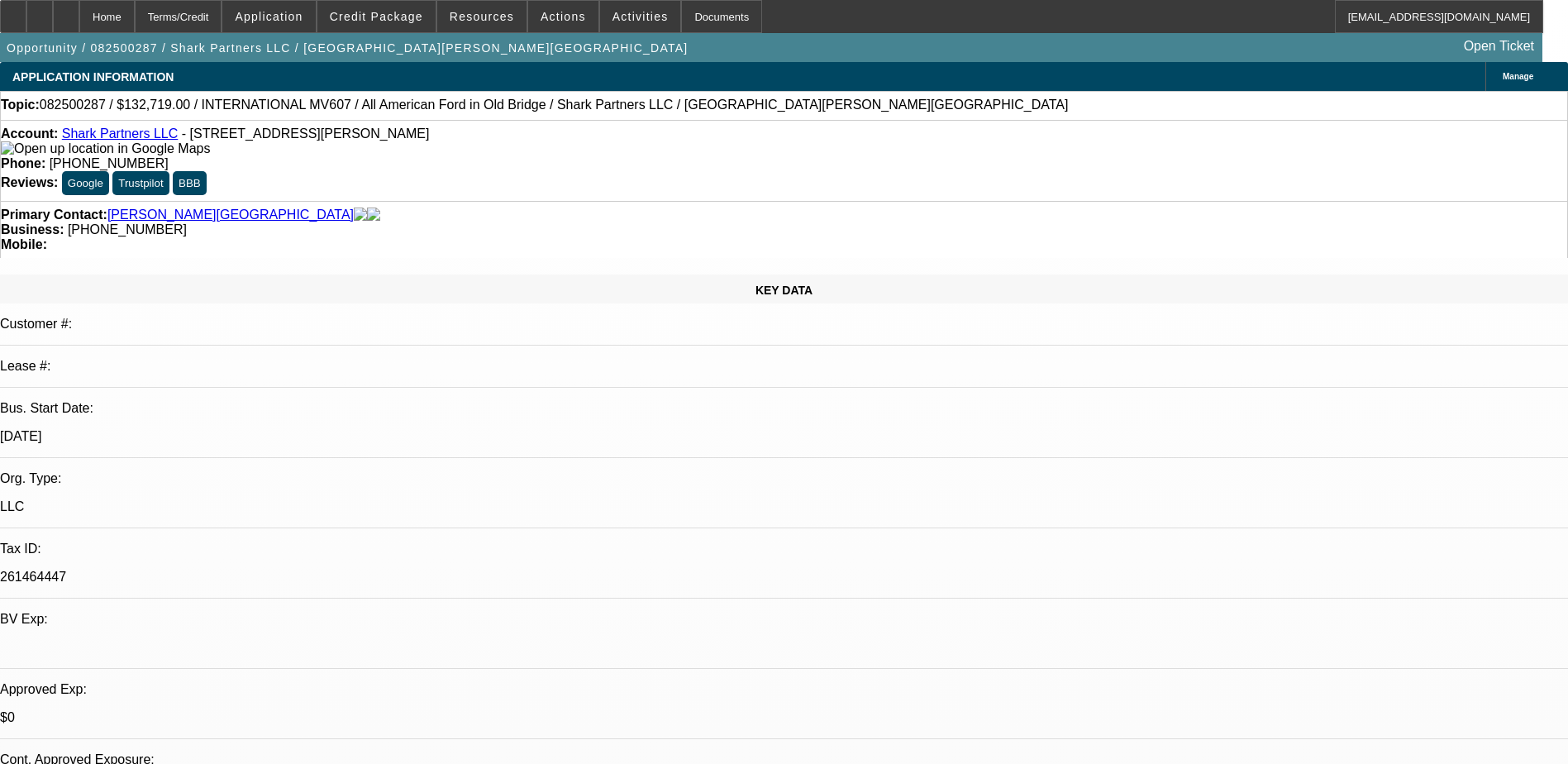
scroll to position [440, 0]
drag, startPoint x: 1116, startPoint y: 195, endPoint x: 1156, endPoint y: 309, distance: 120.8
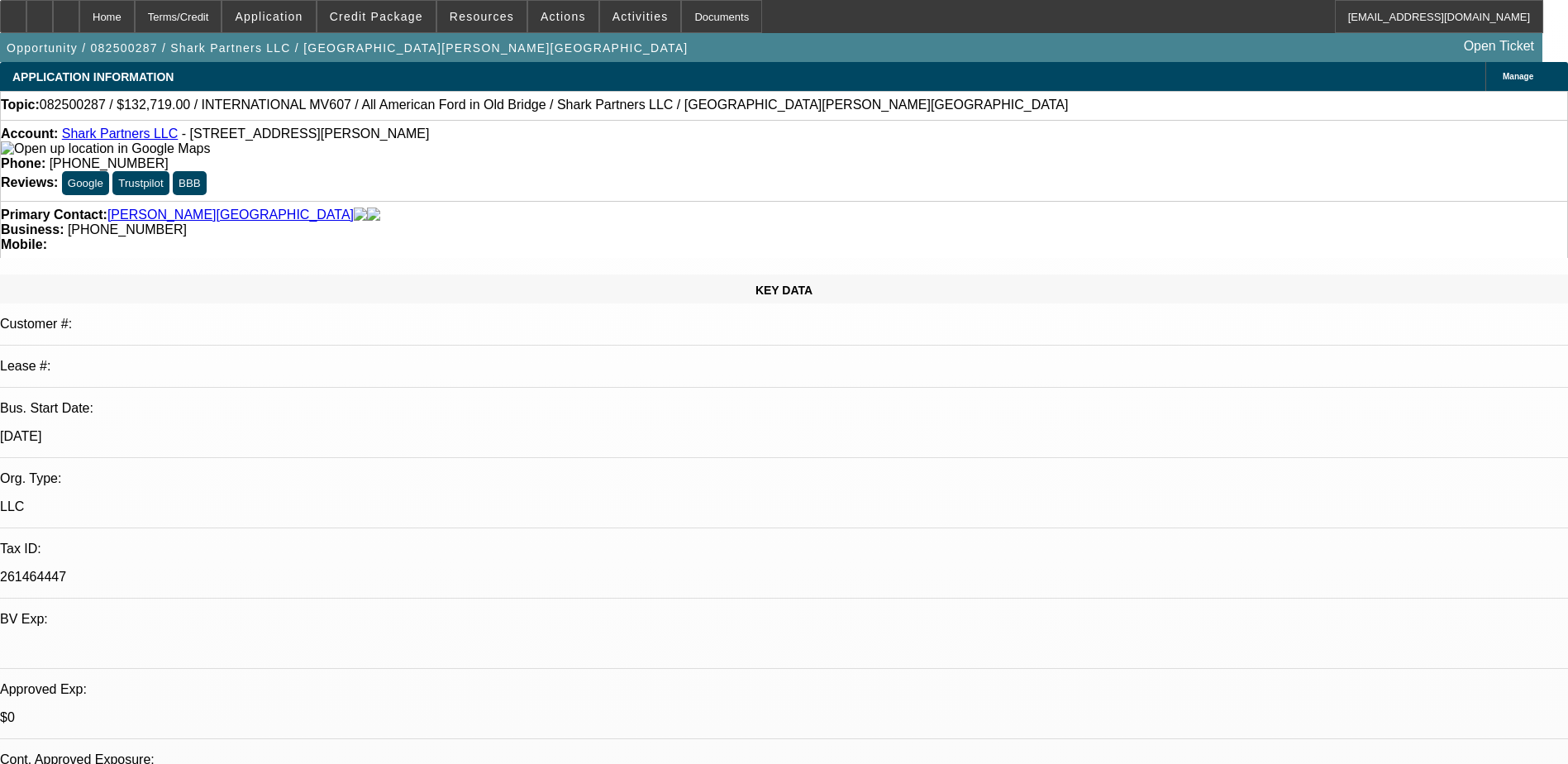
drag, startPoint x: 1106, startPoint y: 290, endPoint x: 1154, endPoint y: 306, distance: 50.6
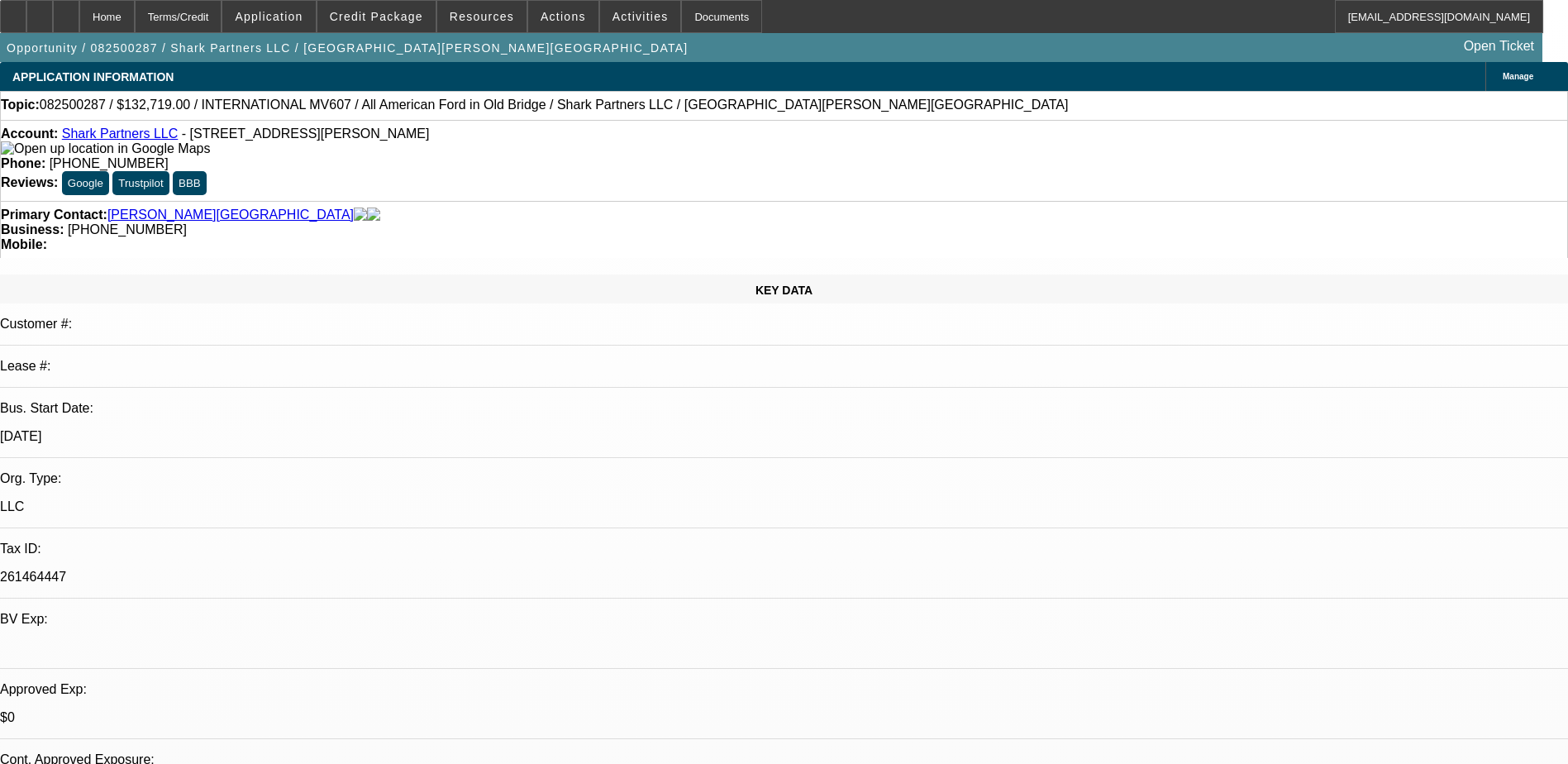
drag, startPoint x: 1119, startPoint y: 298, endPoint x: 1101, endPoint y: 293, distance: 18.7
drag, startPoint x: 1122, startPoint y: 302, endPoint x: 1145, endPoint y: 305, distance: 23.2
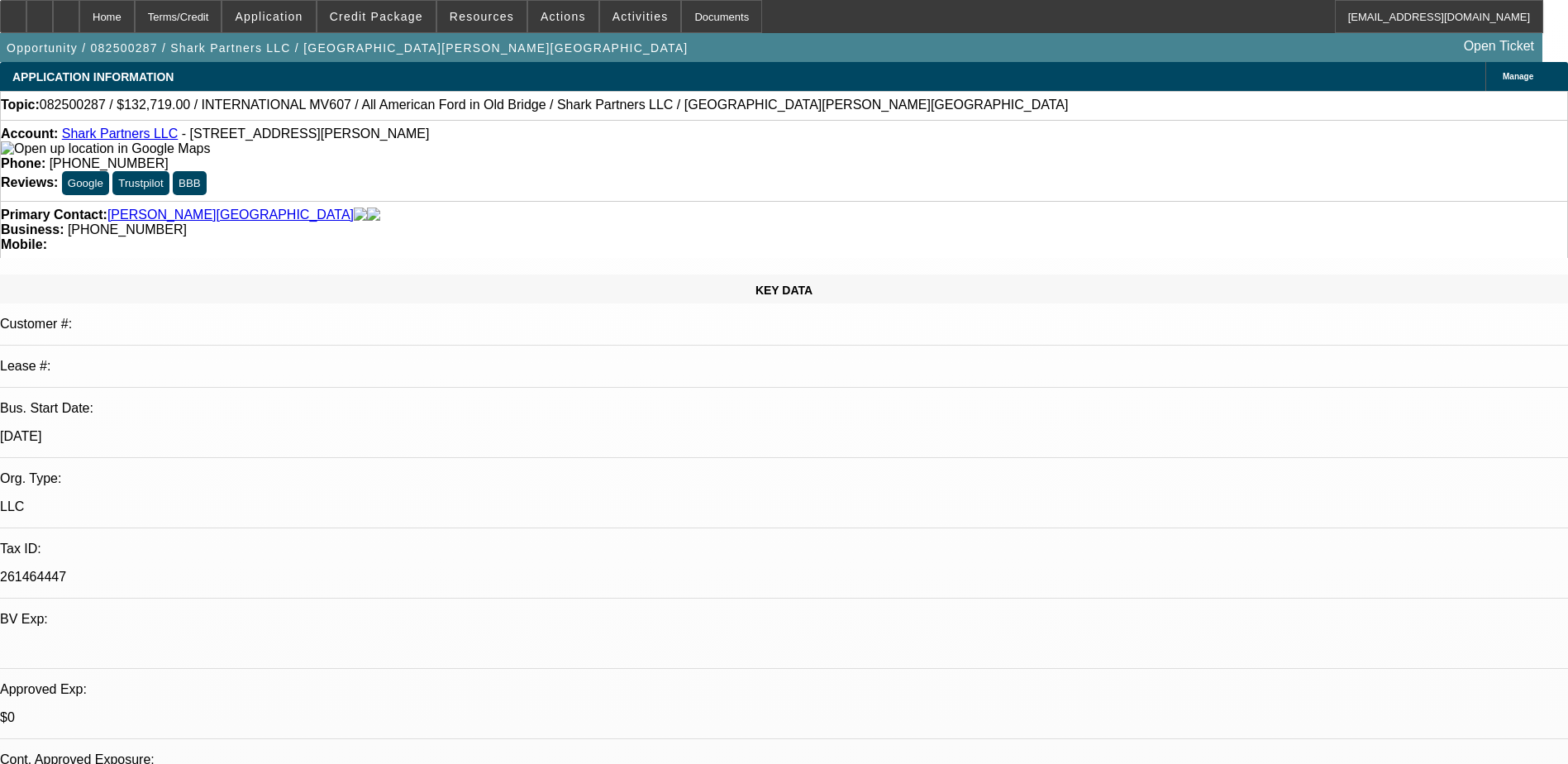
drag, startPoint x: 1106, startPoint y: 290, endPoint x: 1164, endPoint y: 309, distance: 61.0
drag, startPoint x: 1106, startPoint y: 290, endPoint x: 1156, endPoint y: 311, distance: 54.2
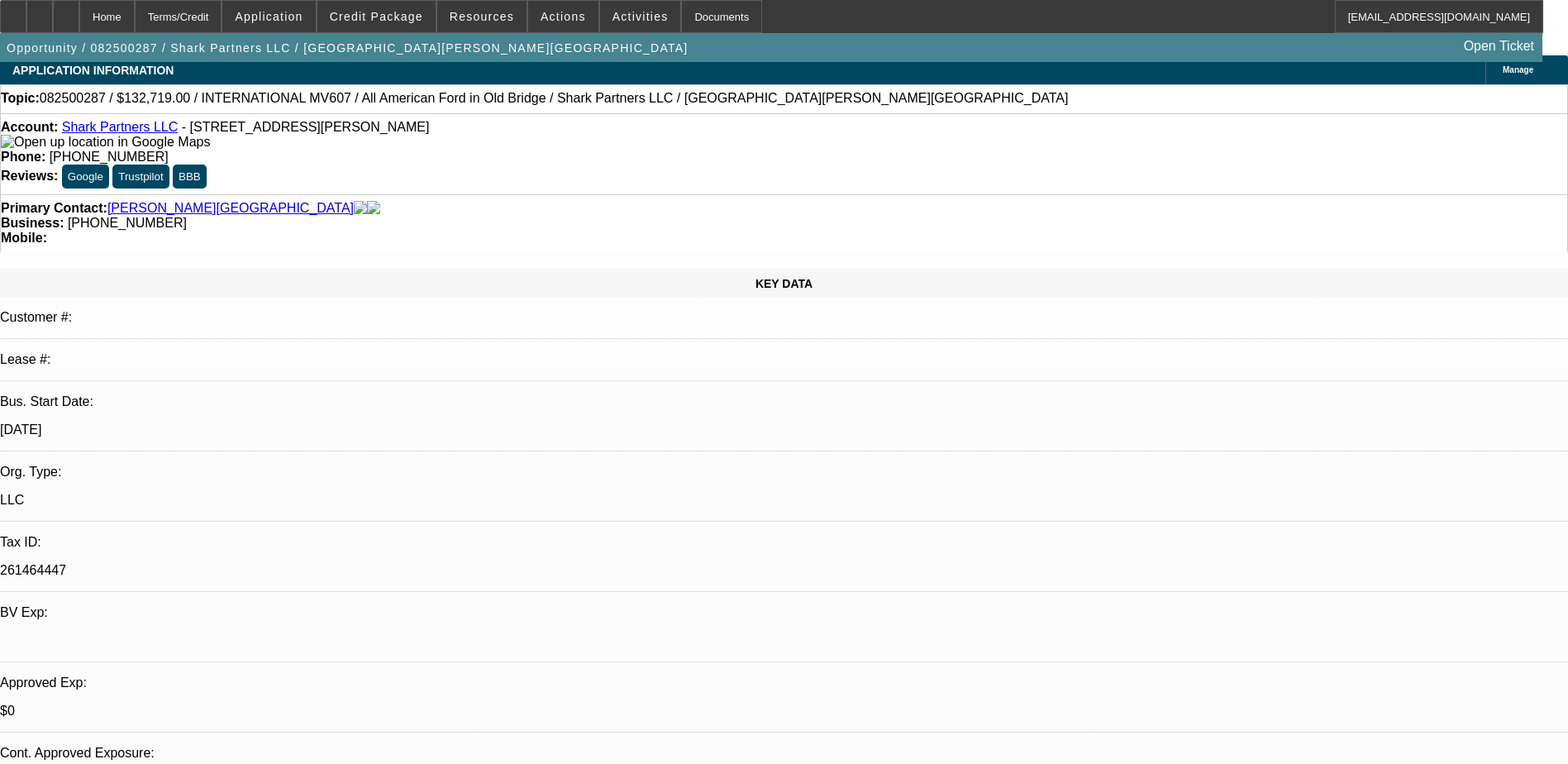
scroll to position [0, 0]
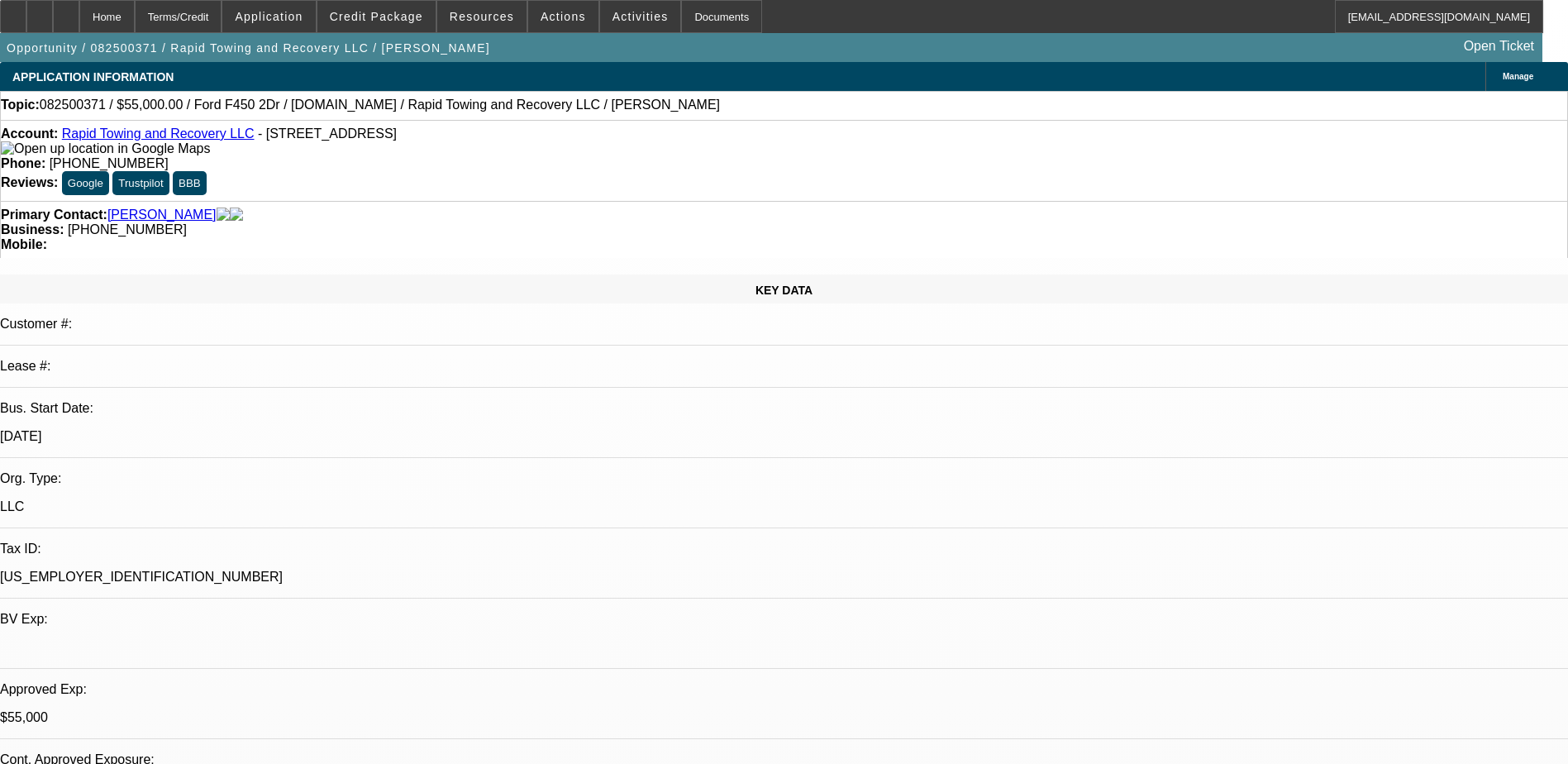
select select "2"
select select "0"
select select "2"
select select "0"
select select "2"
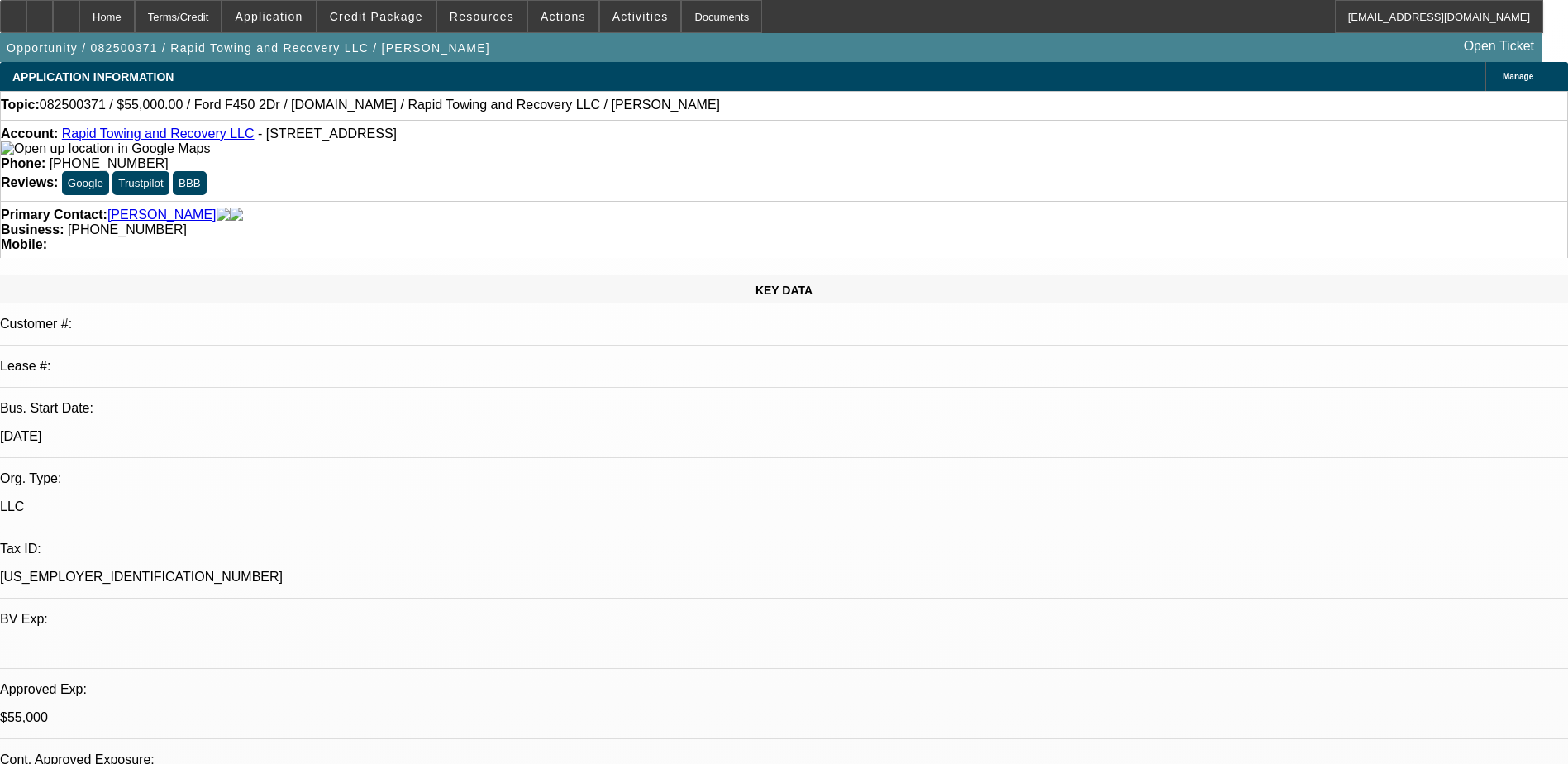
select select "0"
select select "2"
select select "0"
select select "1"
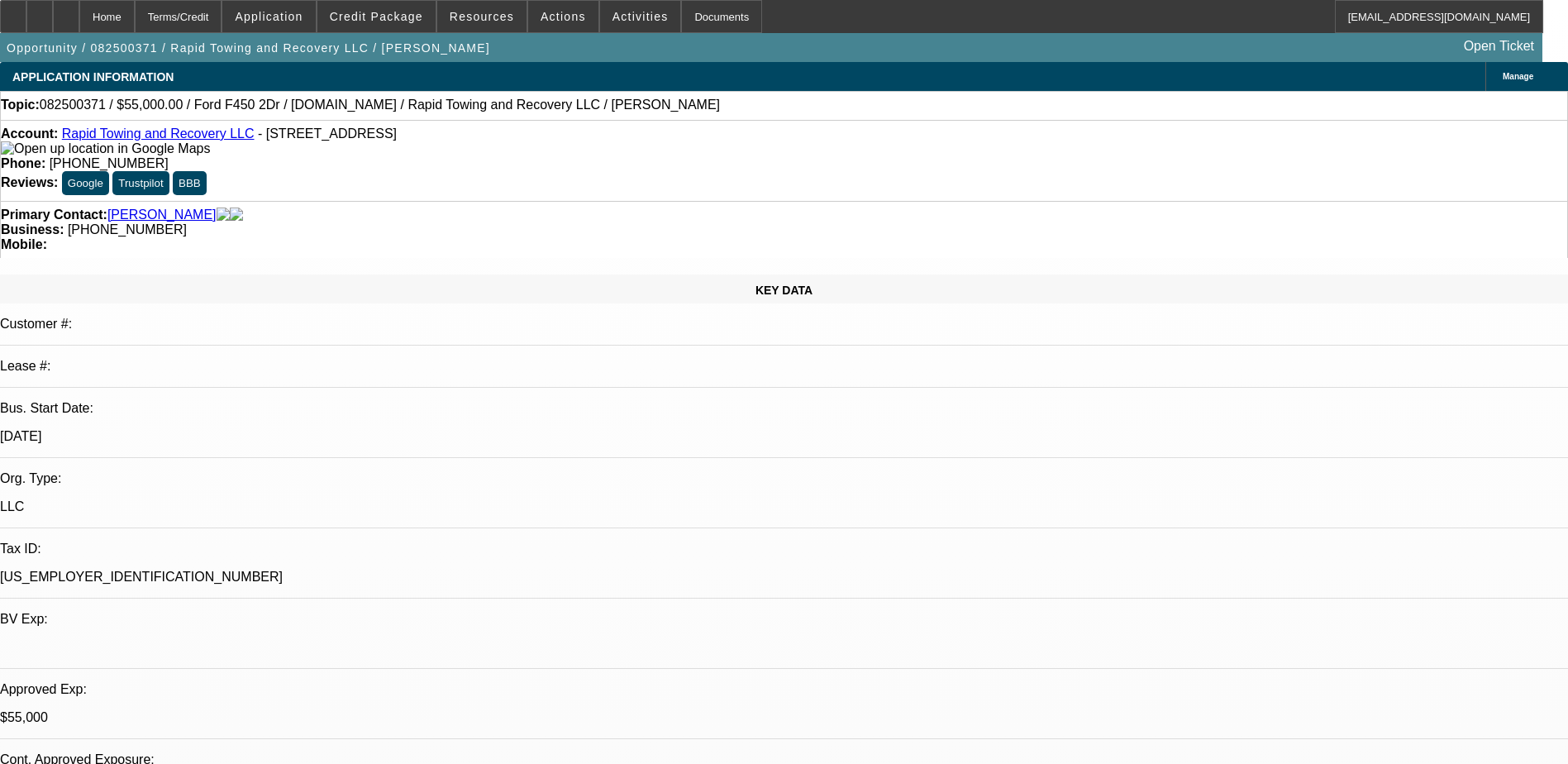
select select "2"
select select "6"
select select "1"
select select "2"
select select "6"
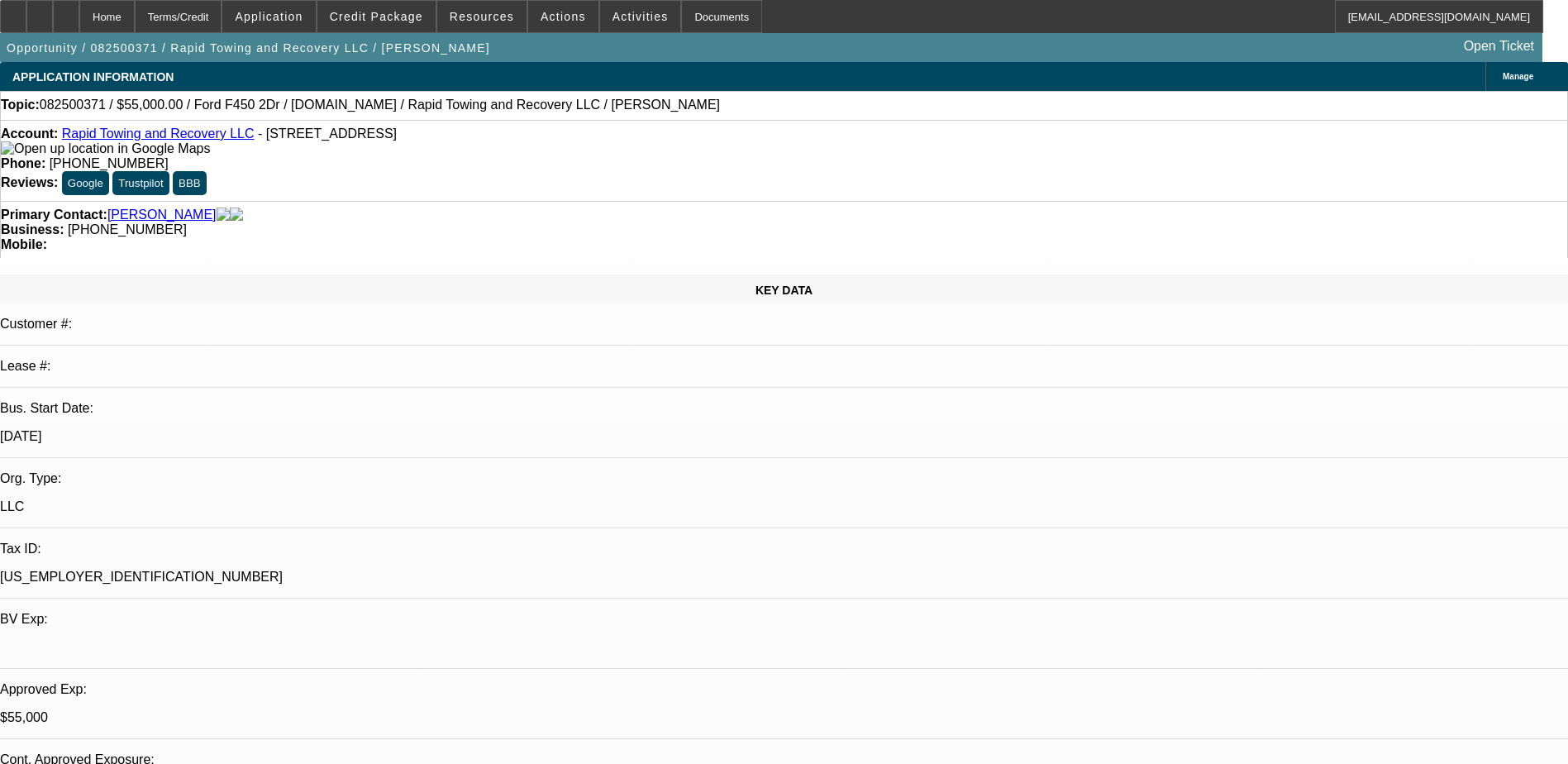
select select "1"
select select "2"
select select "6"
select select "1"
select select "2"
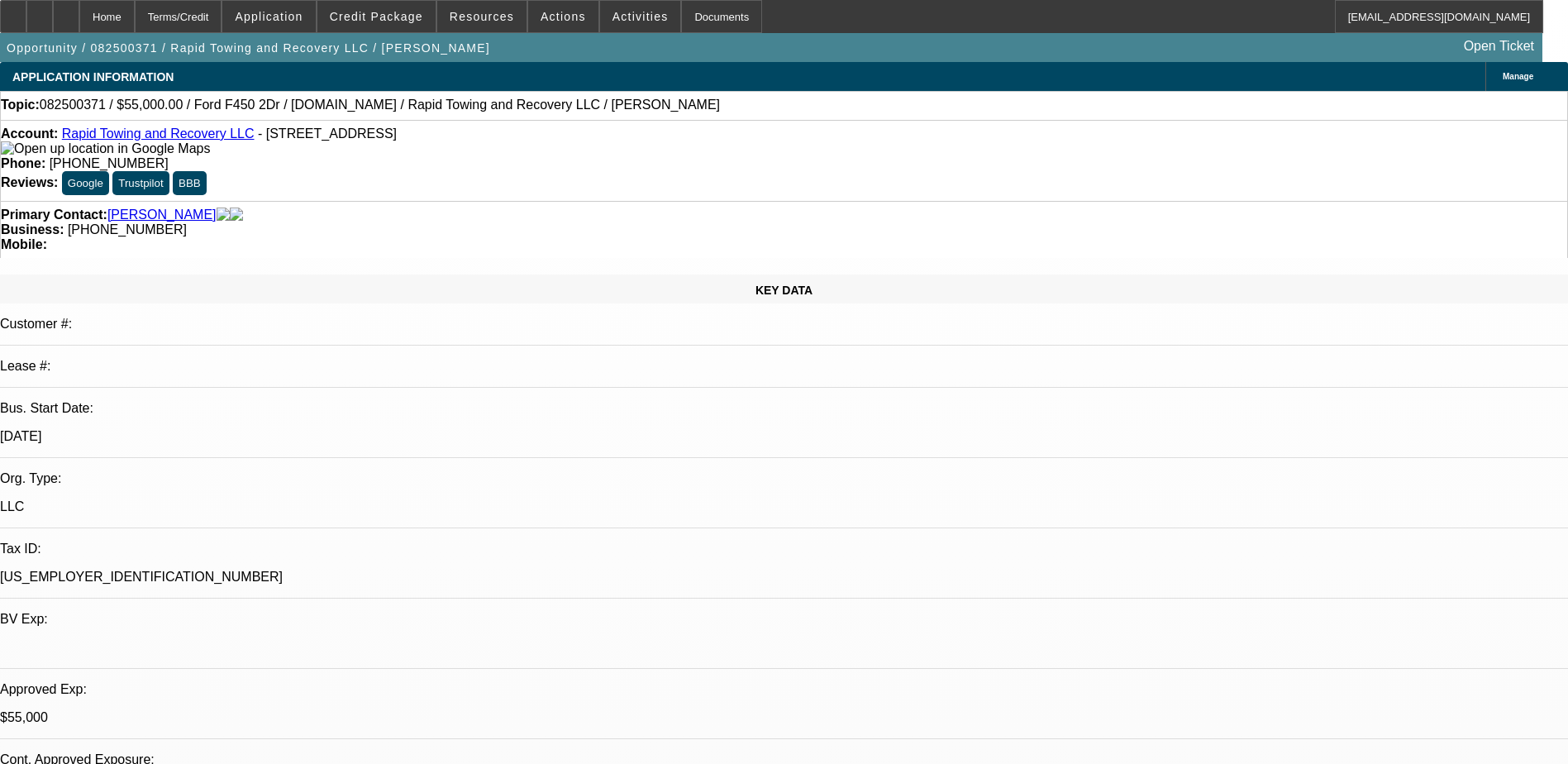
select select "6"
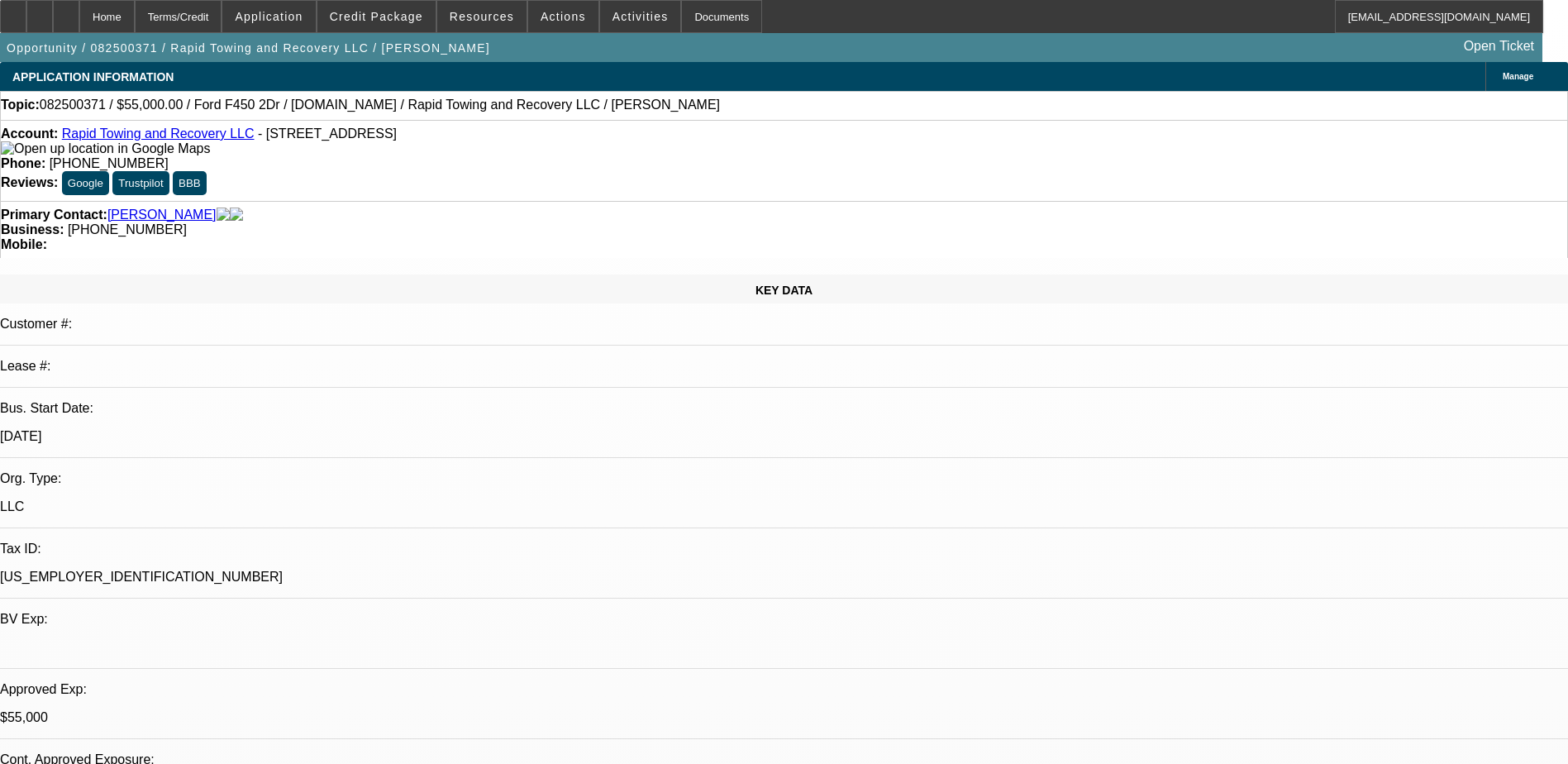
drag, startPoint x: 1132, startPoint y: 276, endPoint x: 1144, endPoint y: 343, distance: 68.1
drag, startPoint x: 1113, startPoint y: 324, endPoint x: 1164, endPoint y: 344, distance: 54.8
drag, startPoint x: 1165, startPoint y: 344, endPoint x: 1144, endPoint y: 345, distance: 21.0
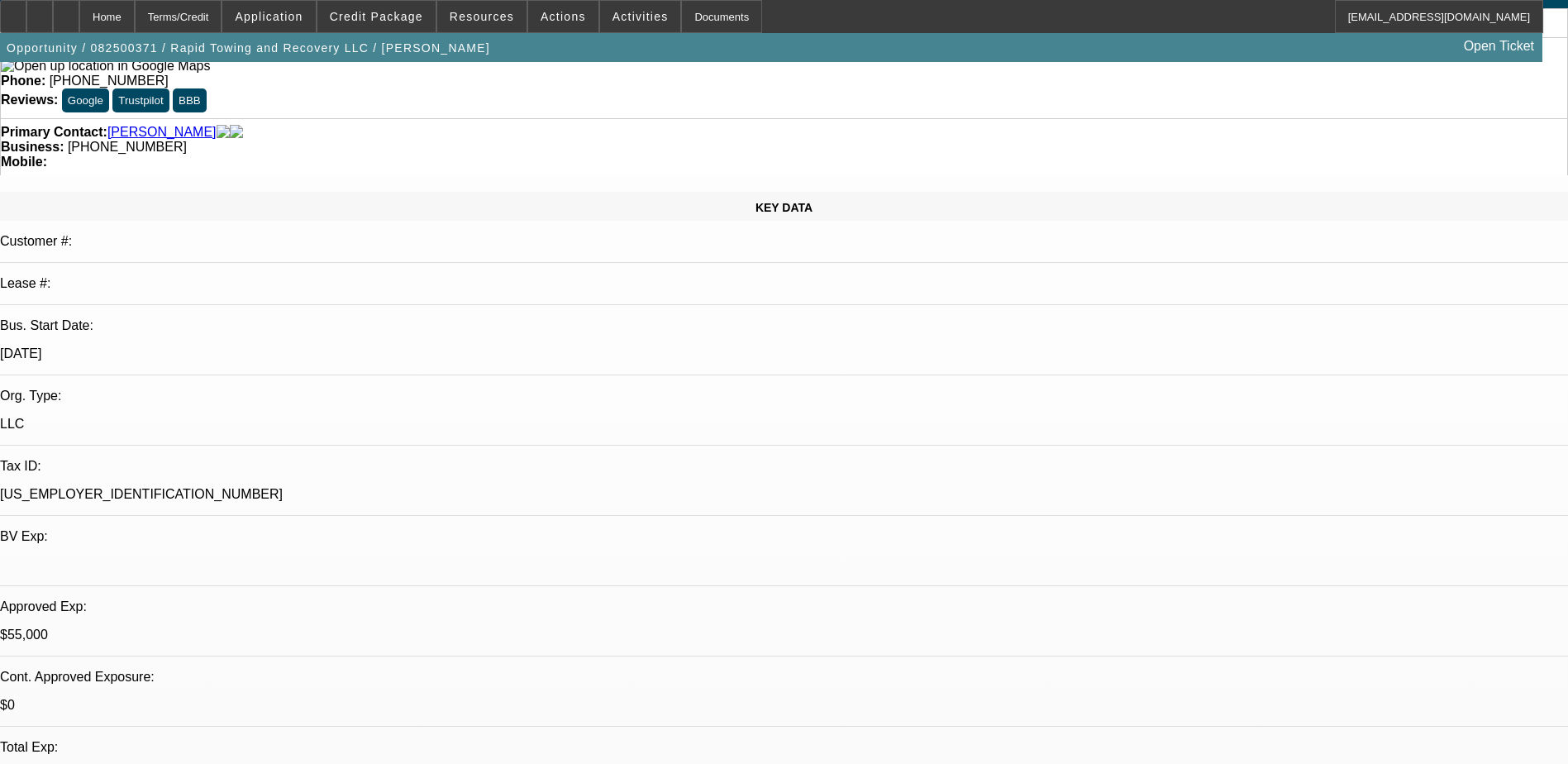
scroll to position [659, 0]
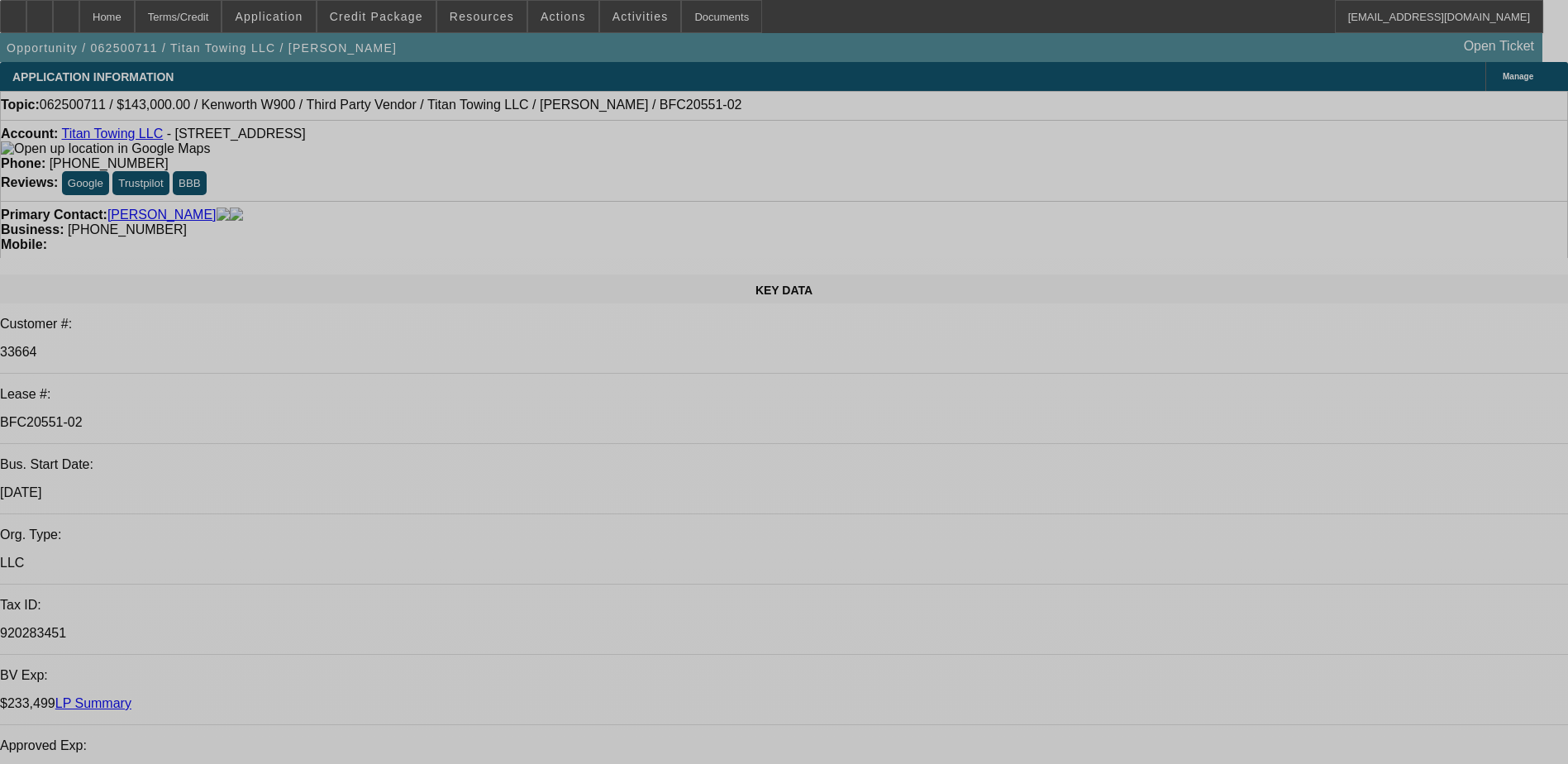
select select "0"
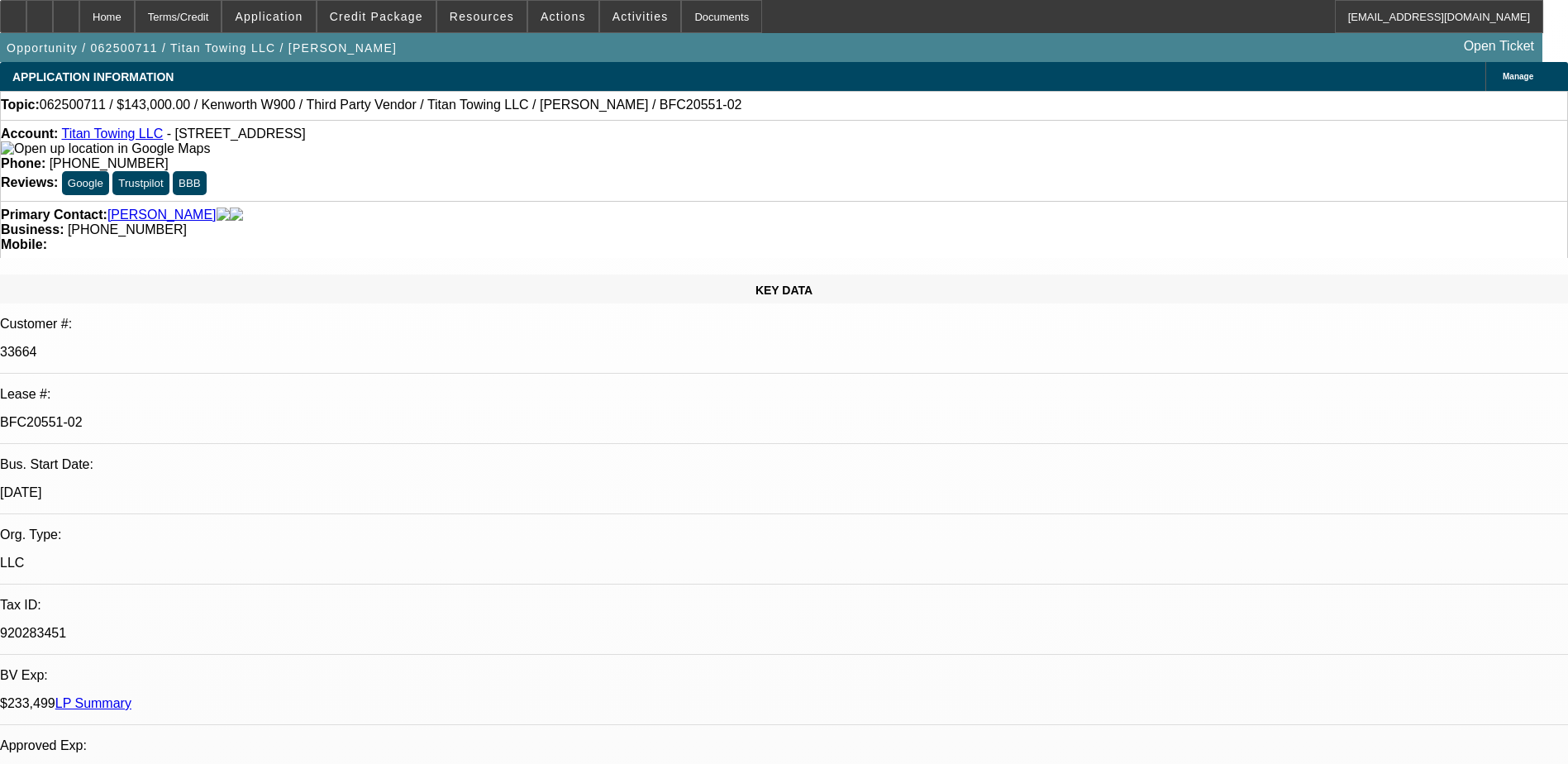
select select "2"
select select "0"
select select "2"
select select "0"
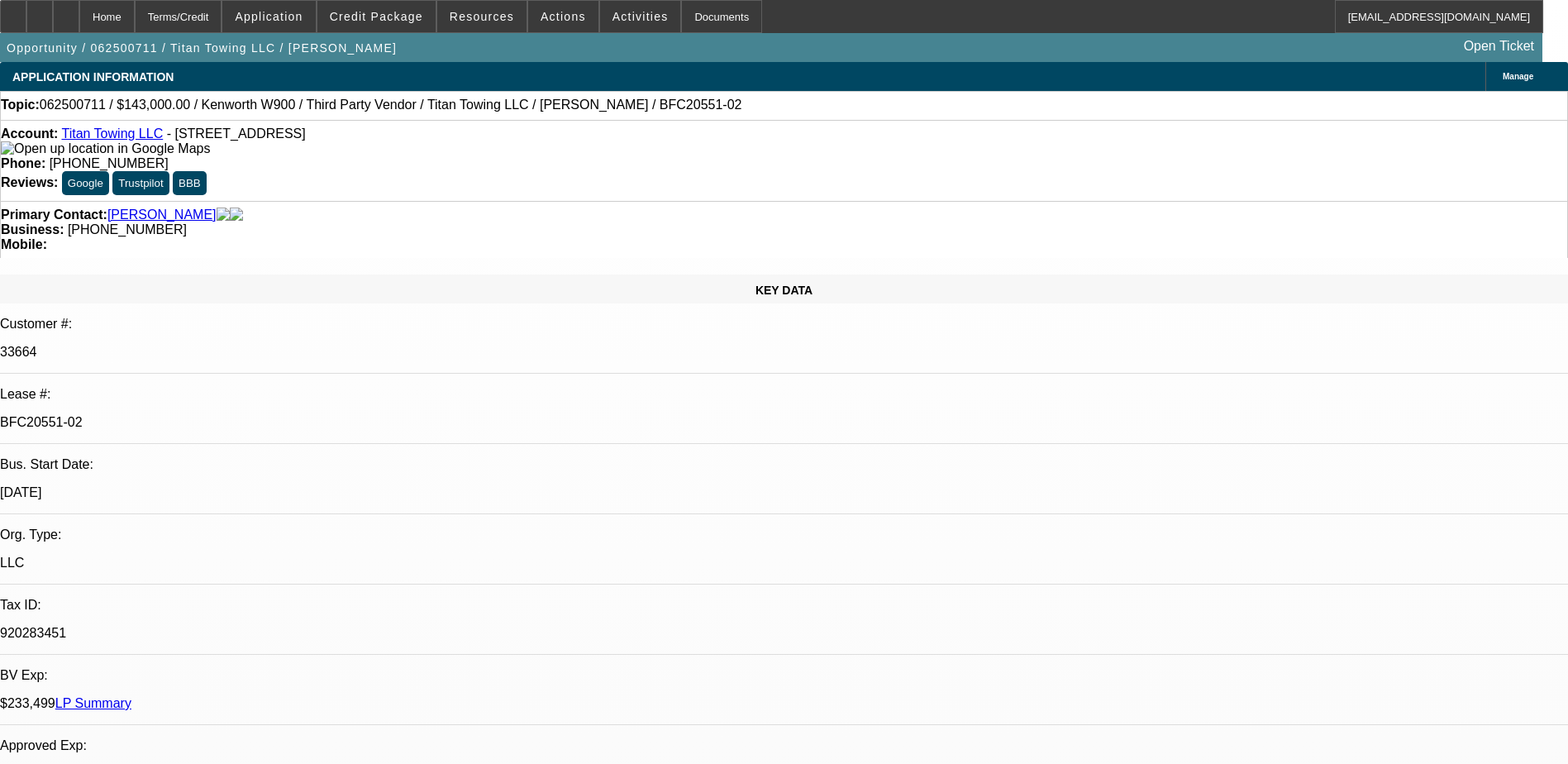
select select "0"
select select "2"
select select "0"
select select "2"
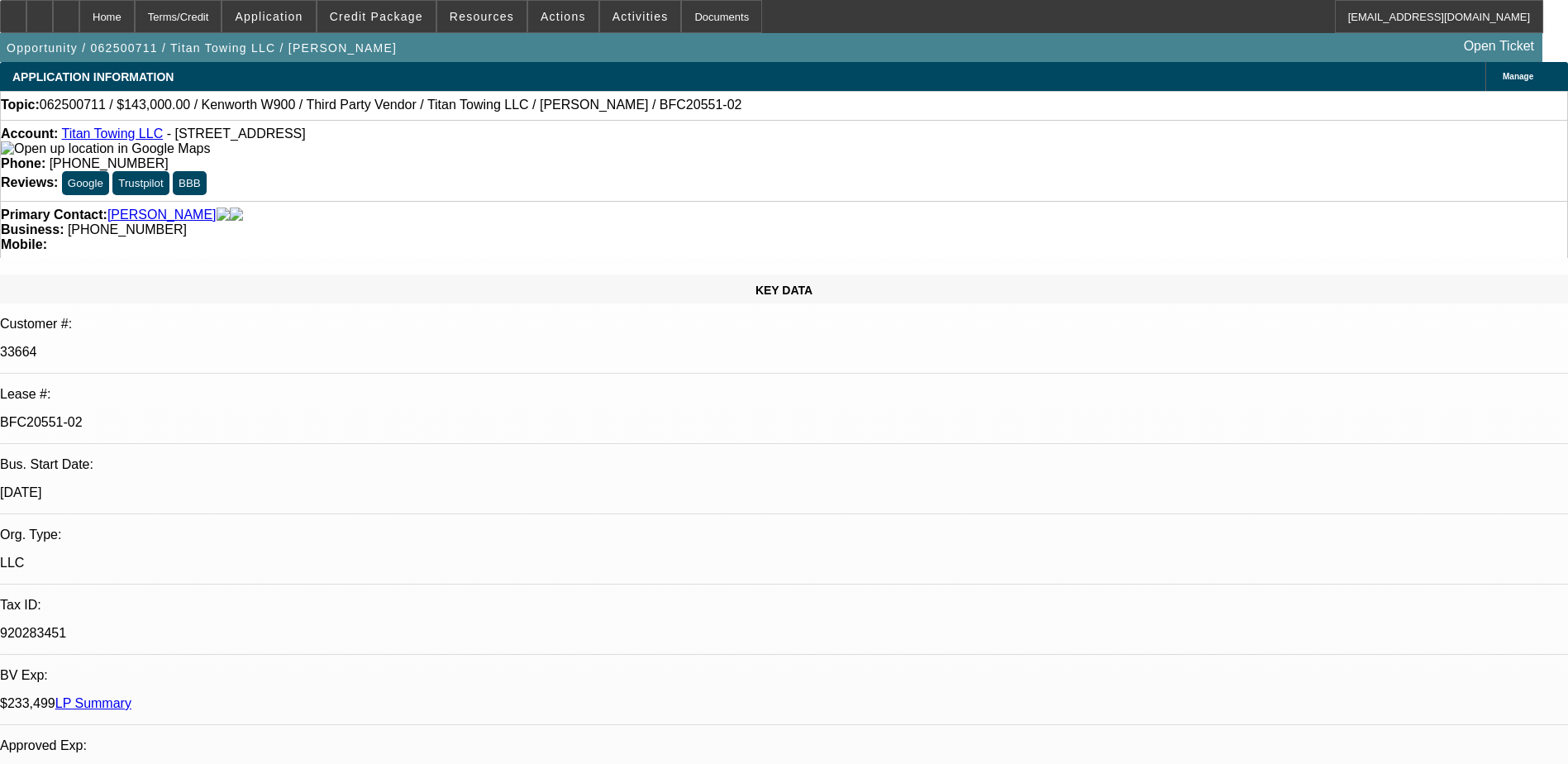
select select "0"
select select "1"
select select "2"
select select "6"
select select "1"
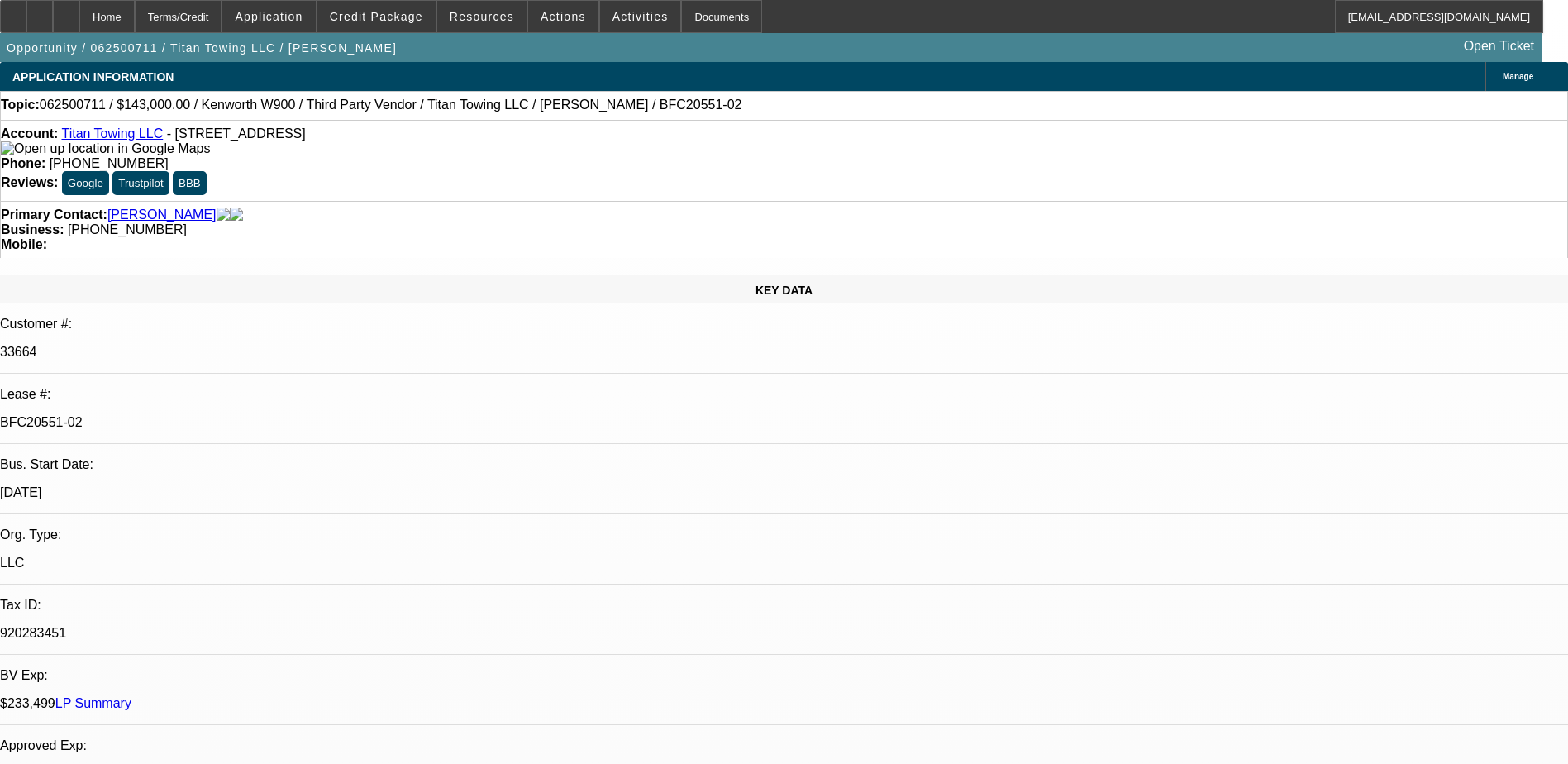
select select "2"
select select "6"
select select "1"
select select "2"
select select "6"
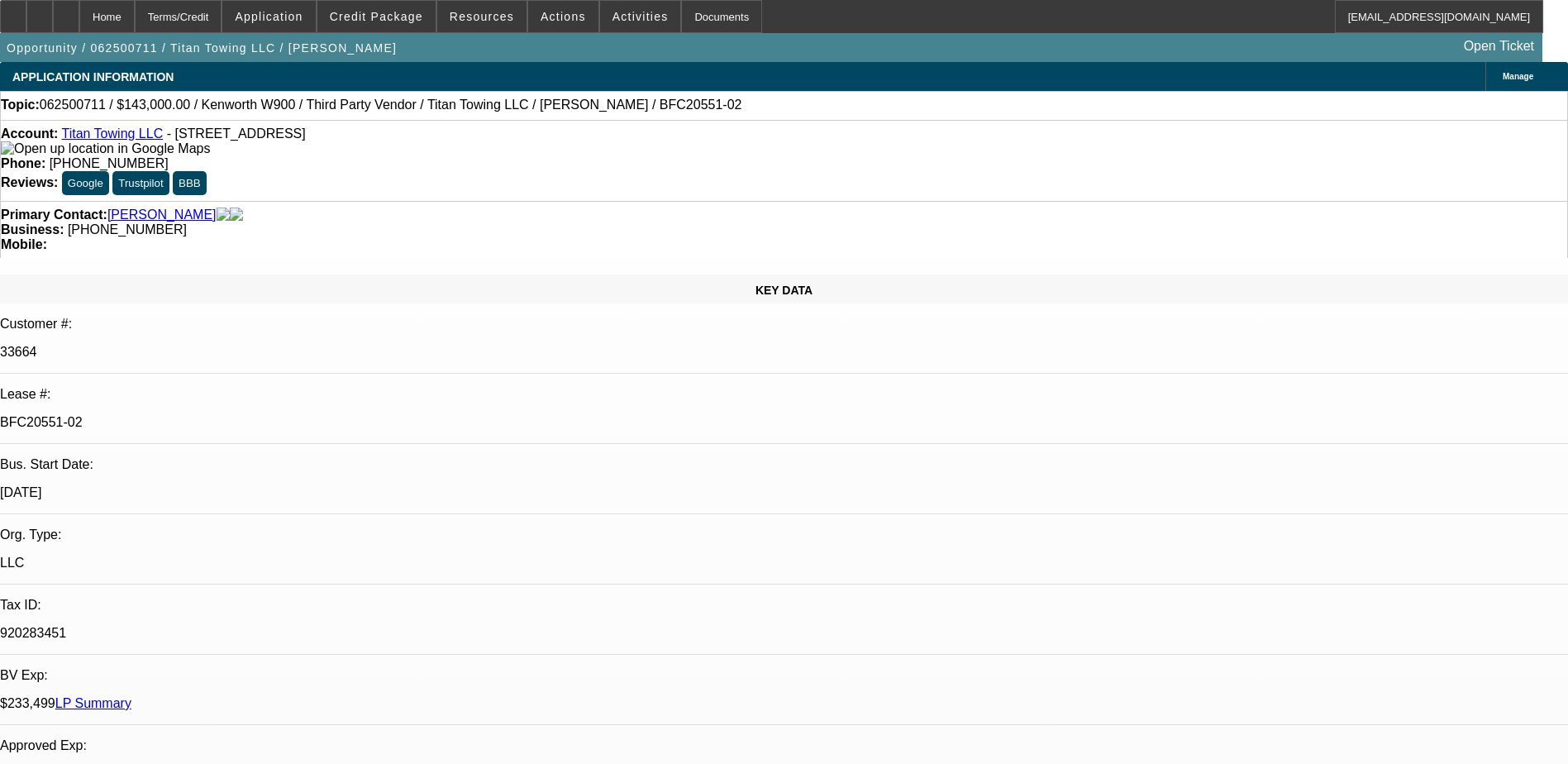
select select "1"
select select "2"
select select "6"
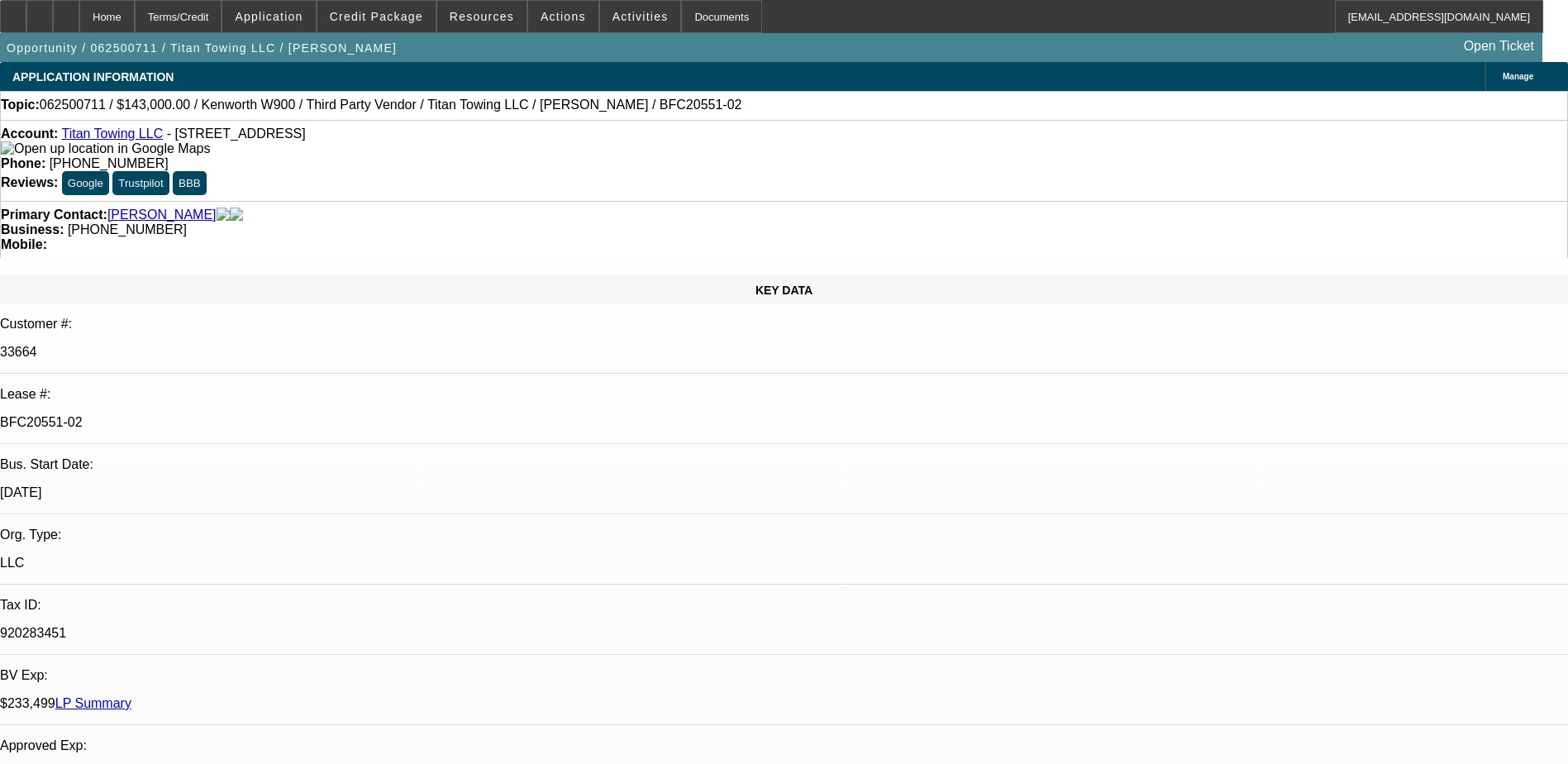
drag, startPoint x: 1140, startPoint y: 189, endPoint x: 1185, endPoint y: 201, distance: 46.6
drag, startPoint x: 1185, startPoint y: 201, endPoint x: 1161, endPoint y: 205, distance: 24.3
drag, startPoint x: 1133, startPoint y: 194, endPoint x: 1183, endPoint y: 198, distance: 50.2
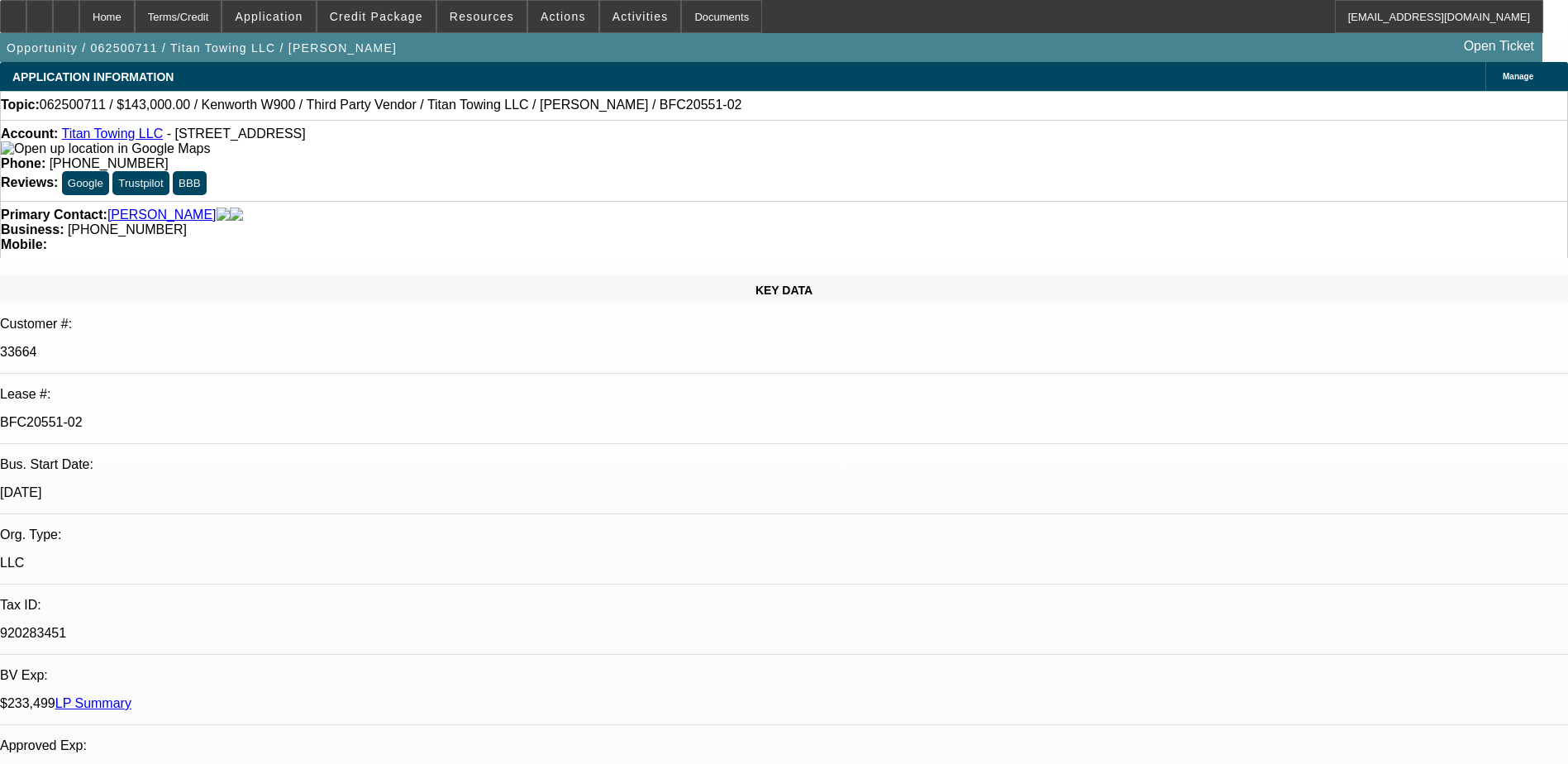
drag, startPoint x: 1183, startPoint y: 198, endPoint x: 1155, endPoint y: 198, distance: 28.0
drag, startPoint x: 1116, startPoint y: 292, endPoint x: 1211, endPoint y: 292, distance: 95.0
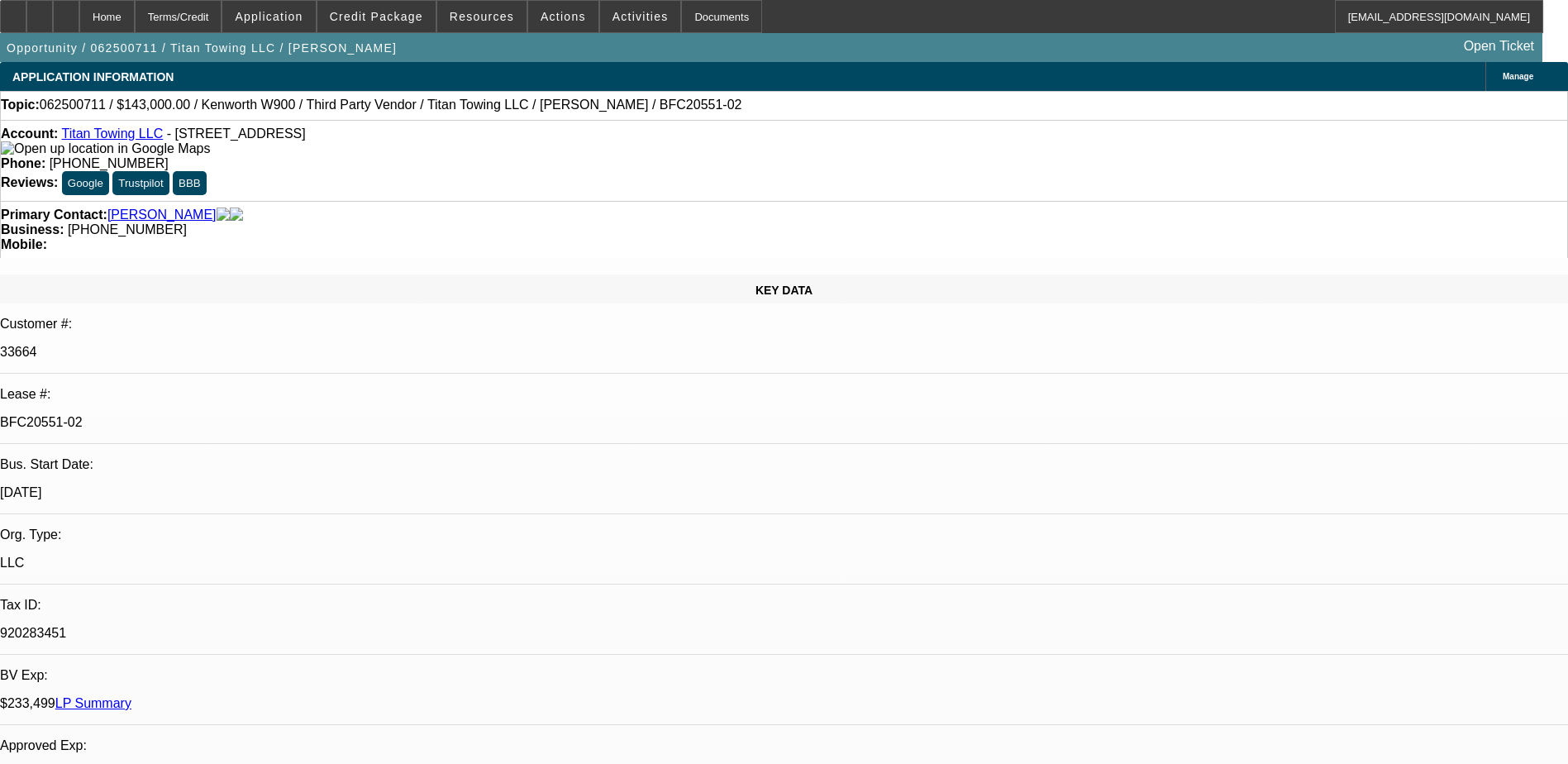
drag, startPoint x: 1211, startPoint y: 292, endPoint x: 1170, endPoint y: 301, distance: 42.0
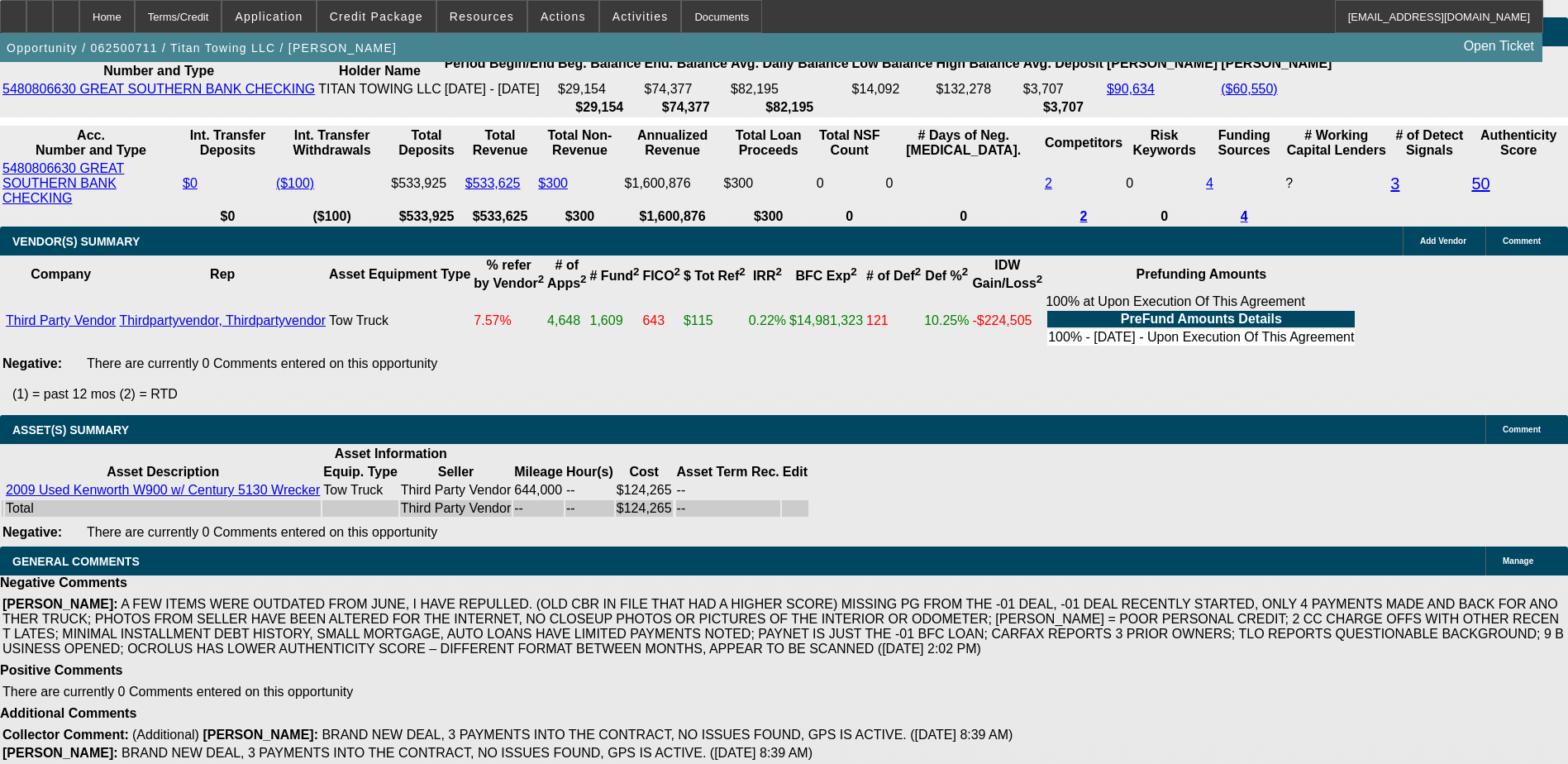
scroll to position [0, 207]
drag, startPoint x: 973, startPoint y: 450, endPoint x: 750, endPoint y: 427, distance: 224.2
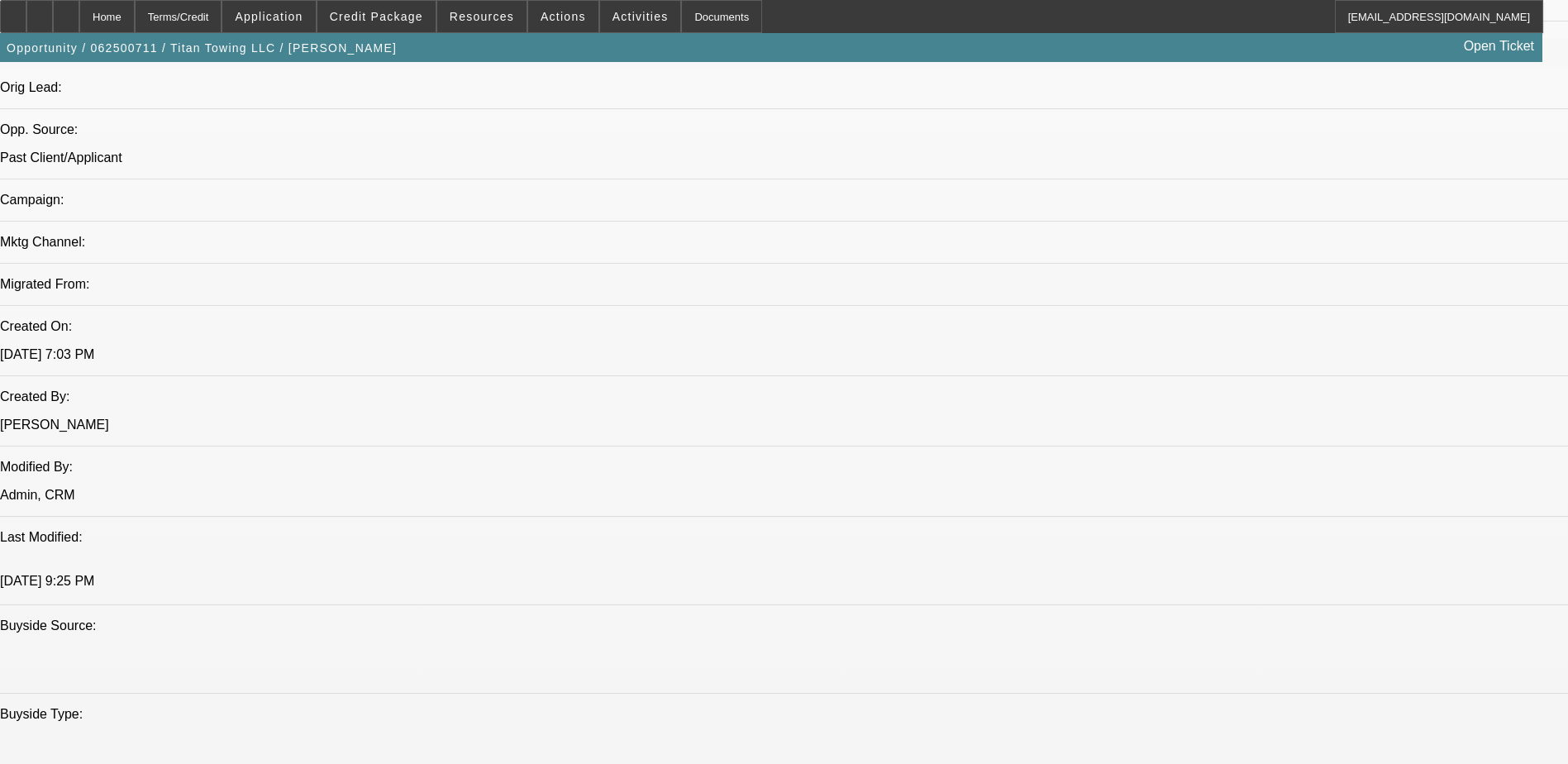
scroll to position [826, 0]
